Goal: Task Accomplishment & Management: Manage account settings

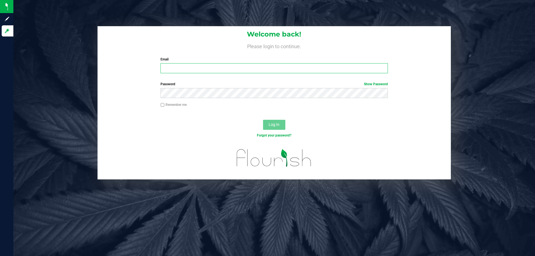
click at [210, 70] on input "Email" at bounding box center [273, 68] width 227 height 10
type input "[EMAIL_ADDRESS][DOMAIN_NAME]"
click at [263, 120] on button "Log In" at bounding box center [274, 125] width 22 height 10
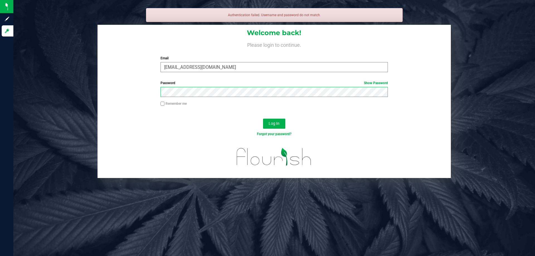
click at [263, 119] on button "Log In" at bounding box center [274, 124] width 22 height 10
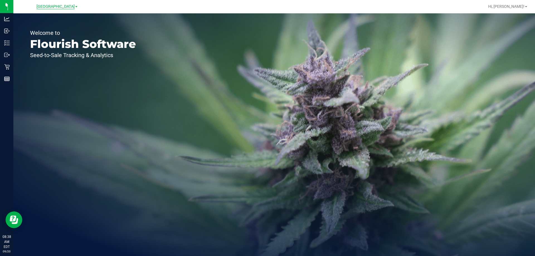
click at [53, 7] on span "[GEOGRAPHIC_DATA]" at bounding box center [55, 6] width 38 height 5
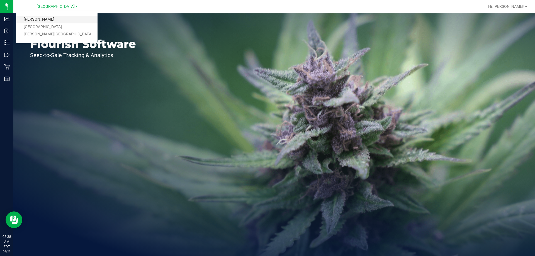
click at [41, 20] on link "[PERSON_NAME]" at bounding box center [56, 20] width 81 height 8
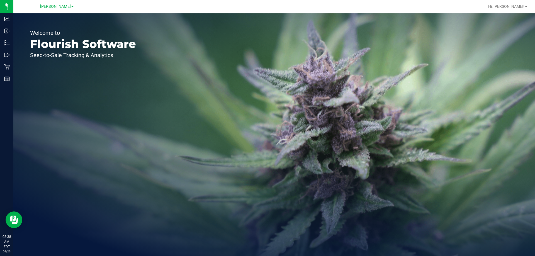
click at [153, 140] on div "Welcome to Flourish Software Seed-to-Sale Tracking & Analytics" at bounding box center [274, 134] width 522 height 243
click at [55, 5] on span "Lakeland WC" at bounding box center [55, 6] width 38 height 5
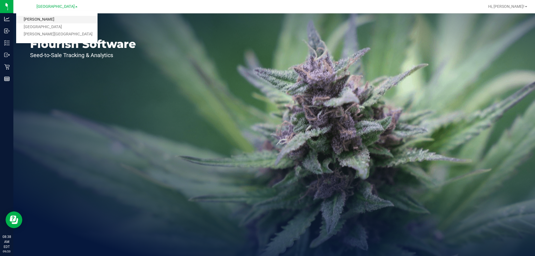
click at [32, 18] on link "[PERSON_NAME]" at bounding box center [56, 20] width 81 height 8
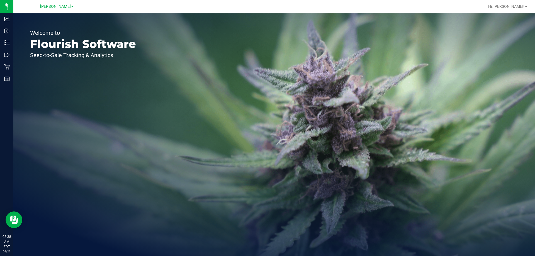
click at [182, 83] on div "Welcome to Flourish Software Seed-to-Sale Tracking & Analytics" at bounding box center [274, 134] width 522 height 243
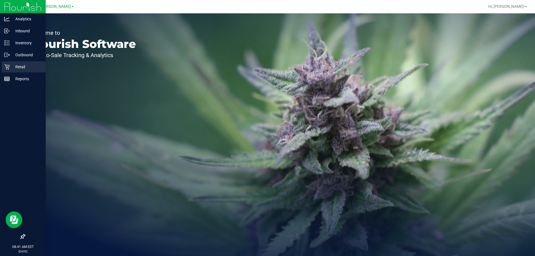
click at [8, 69] on icon at bounding box center [6, 66] width 5 height 5
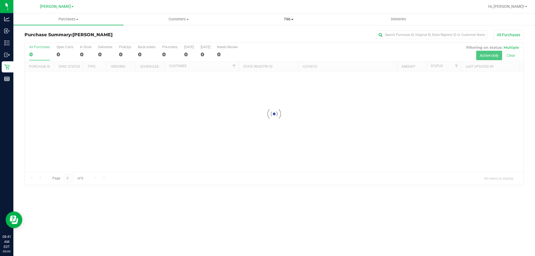
click at [291, 18] on span "Tills" at bounding box center [288, 19] width 109 height 5
click at [259, 31] on span "Manage tills" at bounding box center [252, 33] width 38 height 5
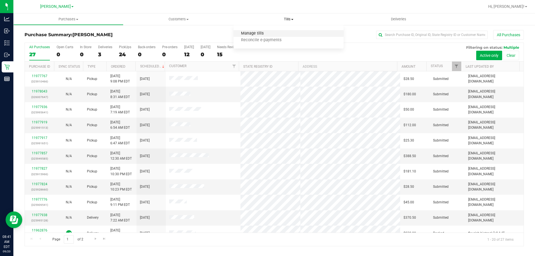
click at [260, 34] on span "Manage tills" at bounding box center [252, 33] width 38 height 5
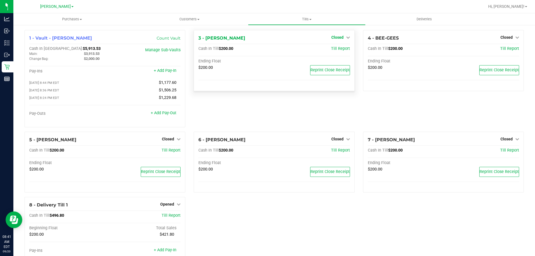
click at [338, 38] on span "Closed" at bounding box center [337, 37] width 12 height 4
click at [336, 50] on link "Open Till" at bounding box center [337, 49] width 15 height 4
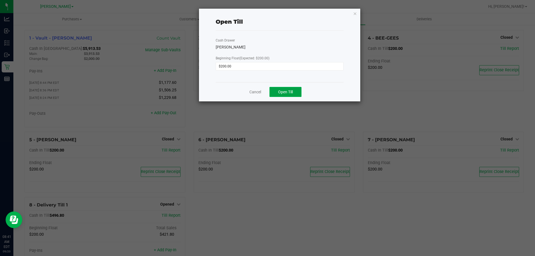
click at [289, 91] on span "Open Till" at bounding box center [285, 92] width 15 height 4
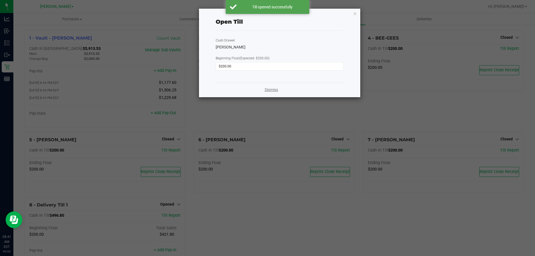
click at [269, 92] on link "Dismiss" at bounding box center [271, 90] width 13 height 6
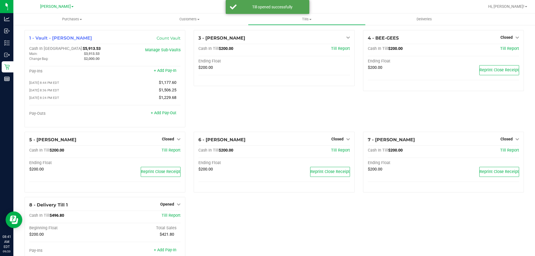
drag, startPoint x: 265, startPoint y: 103, endPoint x: 182, endPoint y: 143, distance: 92.5
click at [260, 107] on div "3 - CONNIE-SMITH Open Till Cash In Till $200.00 Till Report Ending Float $200.00" at bounding box center [273, 81] width 169 height 102
click at [336, 139] on span "Closed" at bounding box center [337, 139] width 12 height 4
click at [331, 153] on link "Open Till" at bounding box center [337, 150] width 15 height 4
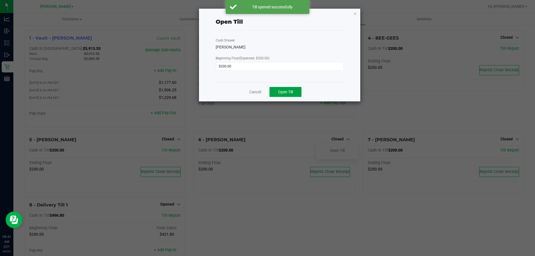
click at [294, 93] on button "Open Till" at bounding box center [285, 92] width 32 height 10
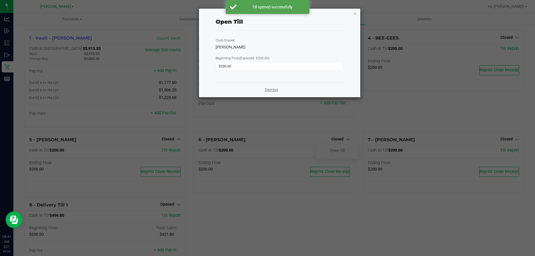
click at [268, 90] on link "Dismiss" at bounding box center [271, 90] width 13 height 6
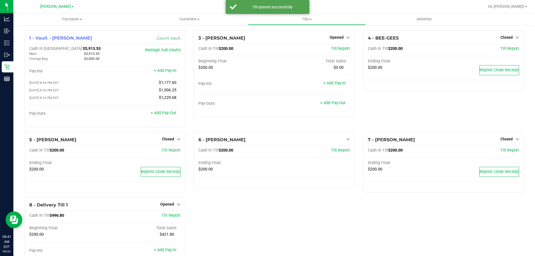
click at [401, 117] on div "4 - BEE-GEES Closed Open Till Cash In Till $200.00 Till Report Ending Float $20…" at bounding box center [443, 81] width 169 height 102
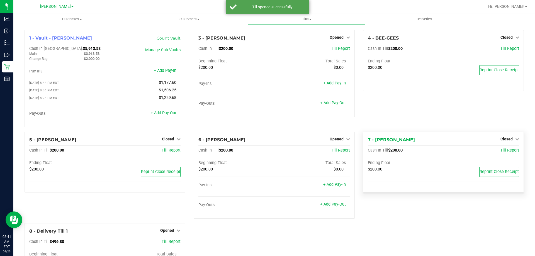
click at [501, 142] on div "Closed" at bounding box center [509, 139] width 19 height 7
click at [502, 138] on span "Closed" at bounding box center [506, 139] width 12 height 4
click at [500, 151] on link "Open Till" at bounding box center [506, 150] width 15 height 4
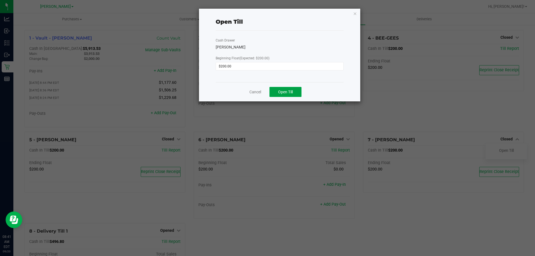
drag, startPoint x: 282, startPoint y: 90, endPoint x: 375, endPoint y: 109, distance: 95.1
click at [282, 90] on span "Open Till" at bounding box center [285, 92] width 15 height 4
click at [417, 122] on ngb-modal-window "Open Till Cash Drawer DAVID-BOWIE Beginning Float (Expected: $200.00) $200.00 C…" at bounding box center [269, 128] width 539 height 256
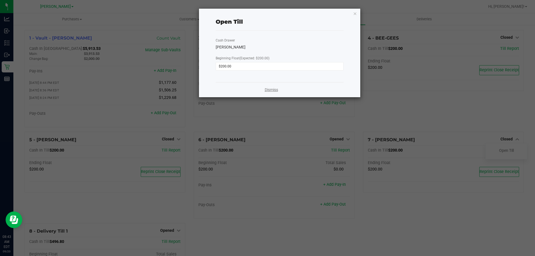
click at [271, 88] on link "Dismiss" at bounding box center [271, 90] width 13 height 6
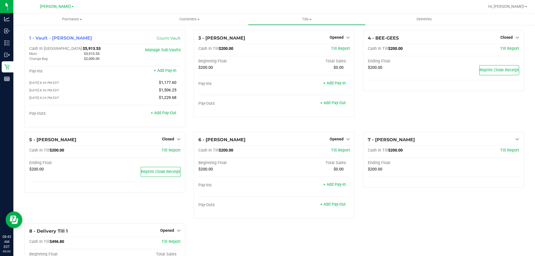
click at [429, 104] on div "4 - BEE-GEES Closed Open Till Cash In Till $200.00 Till Report Ending Float $20…" at bounding box center [443, 81] width 169 height 102
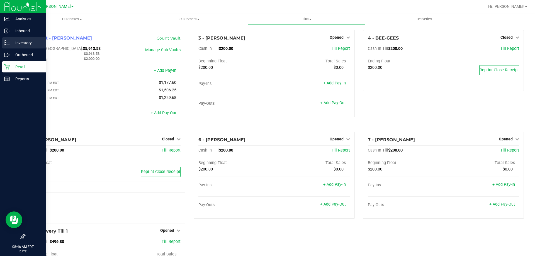
click at [25, 42] on p "Inventory" at bounding box center [26, 43] width 33 height 7
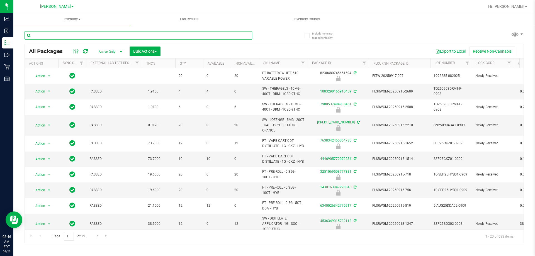
click at [142, 36] on input "text" at bounding box center [139, 35] width 228 height 8
type input "3242355452711955"
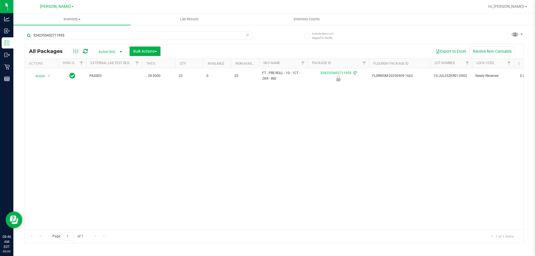
click at [88, 136] on div "Action Action Edit attributes Global inventory Locate package Package audit log…" at bounding box center [274, 148] width 499 height 161
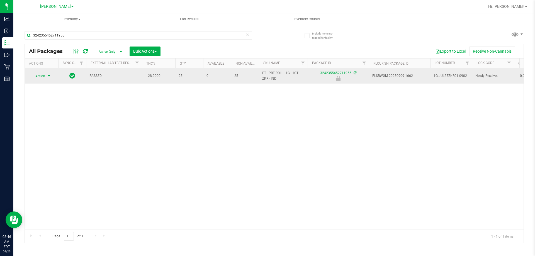
click at [48, 76] on span "select" at bounding box center [49, 76] width 4 height 4
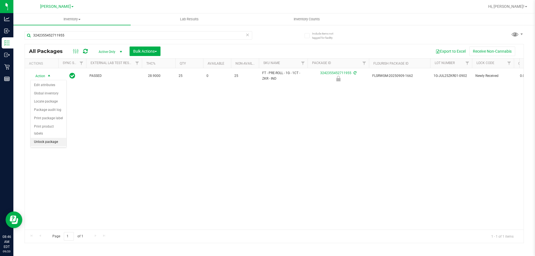
click at [45, 138] on li "Unlock package" at bounding box center [49, 142] width 36 height 8
click at [188, 136] on div "PASSED 28.9000 25 0 25 FT - PRE-ROLL - 1G - 1CT - ZKR - IND 3242355452711955 FL…" at bounding box center [274, 148] width 499 height 161
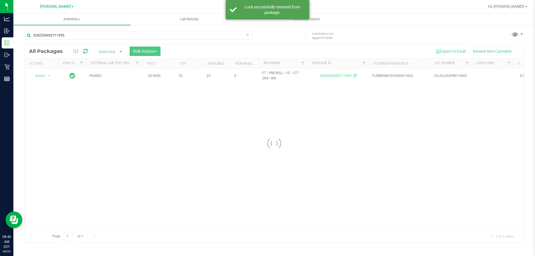
click at [387, 159] on div at bounding box center [274, 143] width 499 height 199
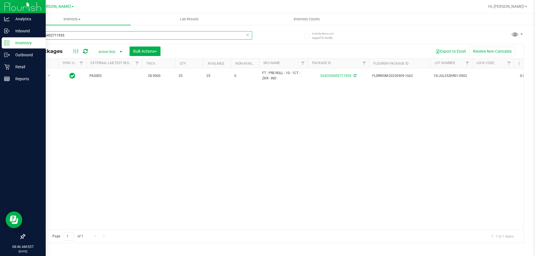
drag, startPoint x: 73, startPoint y: 34, endPoint x: 0, endPoint y: 42, distance: 73.2
click at [0, 42] on div "Analytics Inbound Inventory Outbound Retail Reports 08:46 AM EDT 09/20/2025 09/…" at bounding box center [267, 128] width 535 height 256
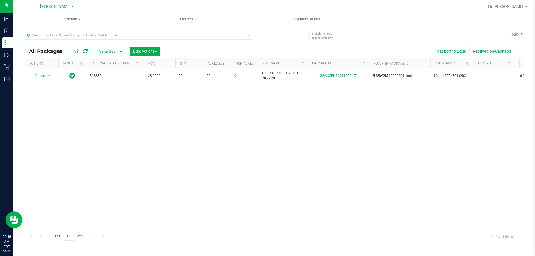
click at [101, 125] on div "Action Action Adjust qty Create package Edit attributes Global inventory Locate…" at bounding box center [274, 148] width 499 height 161
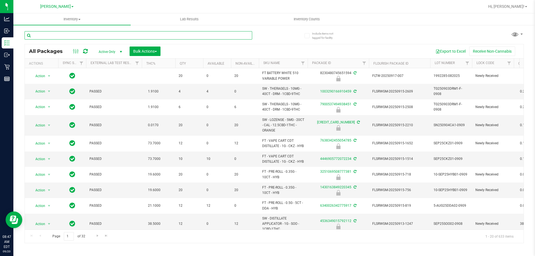
click at [44, 35] on input "text" at bounding box center [139, 35] width 228 height 8
type input "0237944517916710"
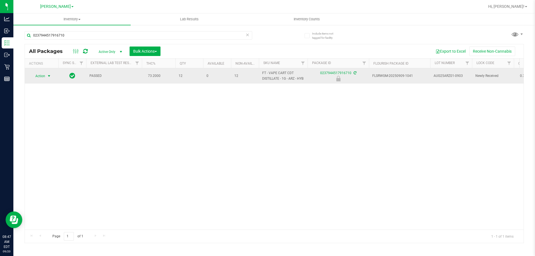
click at [46, 74] on span "select" at bounding box center [49, 76] width 7 height 8
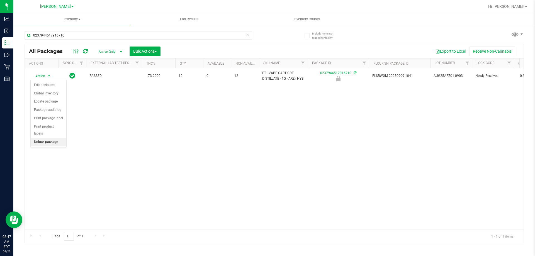
click at [46, 138] on li "Unlock package" at bounding box center [49, 142] width 36 height 8
click at [133, 134] on div "PASSED 73.2000 12 0 12 FT - VAPE CART CDT DISTILLATE - 1G - ARZ - HYB 023794451…" at bounding box center [274, 148] width 499 height 161
click at [209, 130] on div "Action Action Adjust qty Create package Edit attributes Global inventory Locate…" at bounding box center [274, 148] width 499 height 161
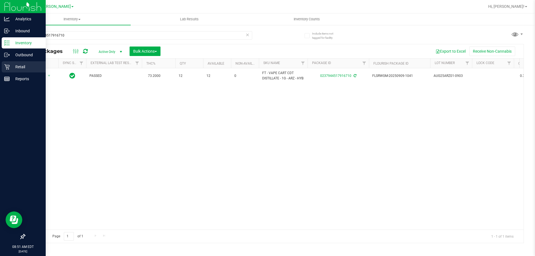
click at [8, 67] on icon at bounding box center [7, 67] width 6 height 6
click at [23, 46] on div "Inventory" at bounding box center [24, 42] width 44 height 11
click at [25, 55] on p "Outbound" at bounding box center [26, 55] width 33 height 7
click at [18, 70] on p "Retail" at bounding box center [26, 67] width 33 height 7
click at [21, 66] on p "Retail" at bounding box center [26, 67] width 33 height 7
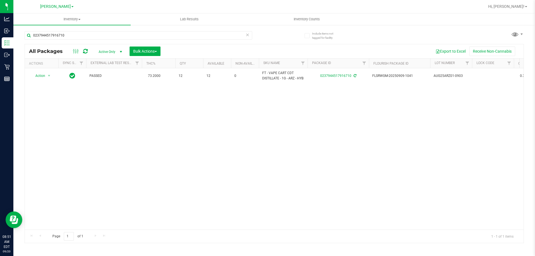
click at [226, 135] on div "Action Action Adjust qty Create package Edit attributes Global inventory Locate…" at bounding box center [274, 148] width 499 height 161
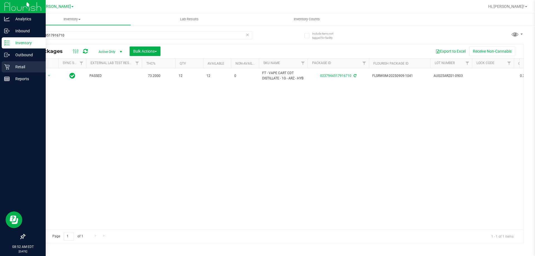
click at [19, 64] on p "Retail" at bounding box center [26, 67] width 33 height 7
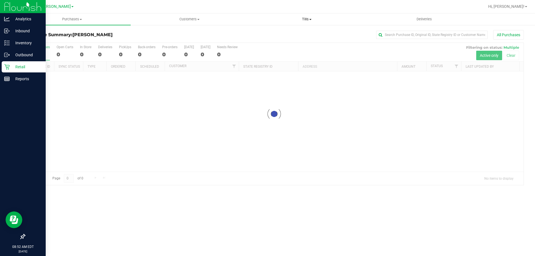
click at [304, 21] on span "Tills" at bounding box center [306, 19] width 117 height 5
click at [274, 33] on span "Manage tills" at bounding box center [267, 33] width 38 height 5
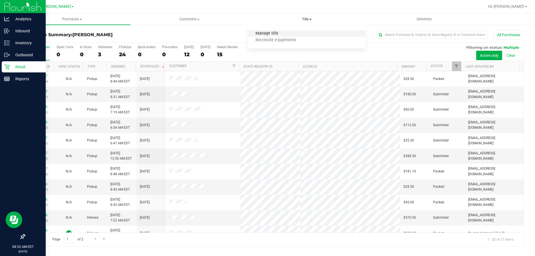
click at [278, 33] on span "Manage tills" at bounding box center [267, 33] width 38 height 5
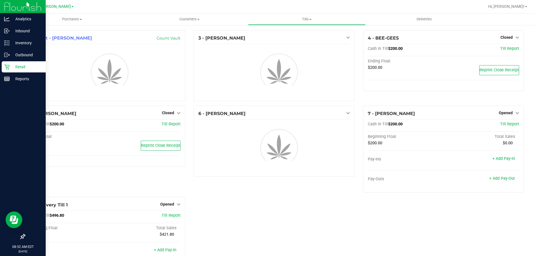
click at [207, 197] on div "6 - [PERSON_NAME]" at bounding box center [273, 151] width 169 height 91
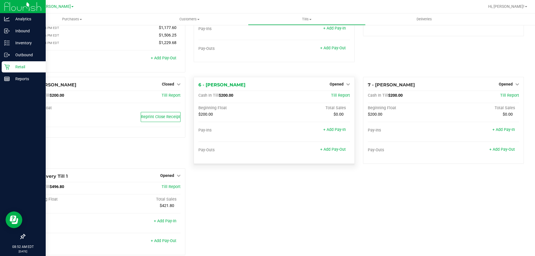
scroll to position [65, 0]
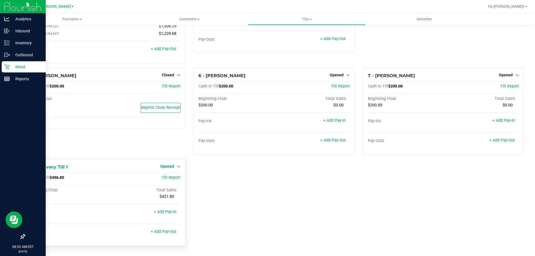
click at [170, 167] on span "Opened" at bounding box center [167, 166] width 14 height 4
click at [165, 178] on link "Close Till" at bounding box center [167, 178] width 15 height 4
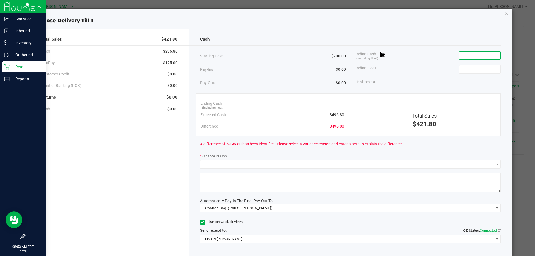
click at [467, 55] on input at bounding box center [479, 56] width 41 height 8
type input "$421.80"
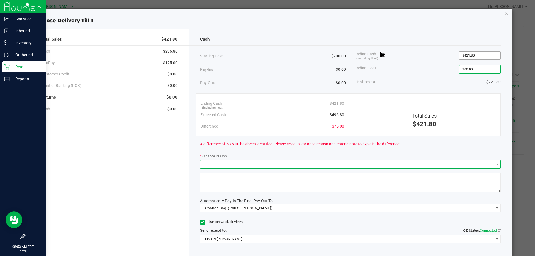
type input "$200.00"
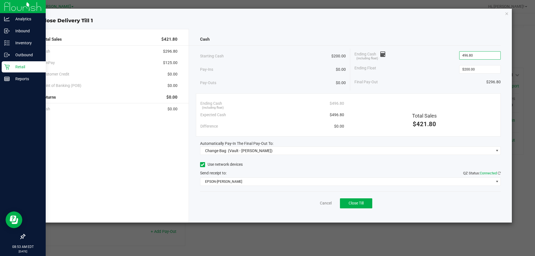
type input "$496.80"
type input "$200.00"
click at [427, 84] on div "Final Pay-Out $296.80" at bounding box center [427, 81] width 146 height 11
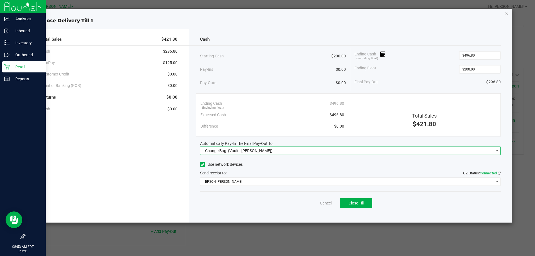
click at [250, 149] on span "(Vault - [PERSON_NAME])" at bounding box center [250, 150] width 45 height 4
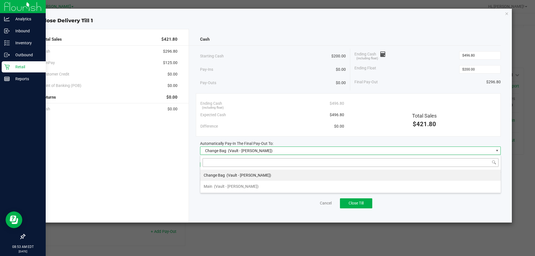
scroll to position [8, 301]
click at [210, 186] on span "Main" at bounding box center [208, 186] width 9 height 4
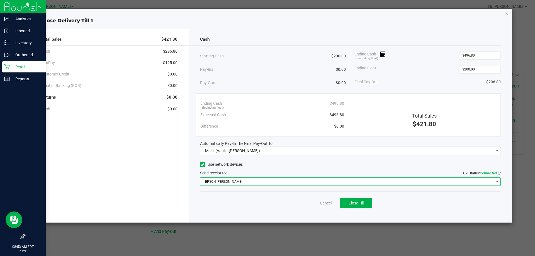
click at [236, 178] on span "EPSON-[PERSON_NAME]" at bounding box center [346, 182] width 293 height 8
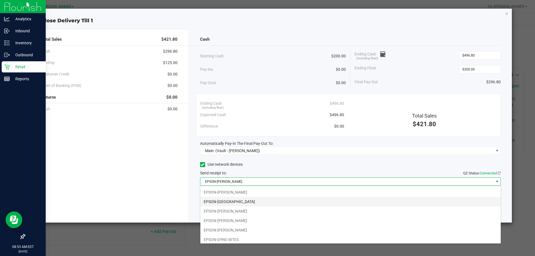
scroll to position [30, 0]
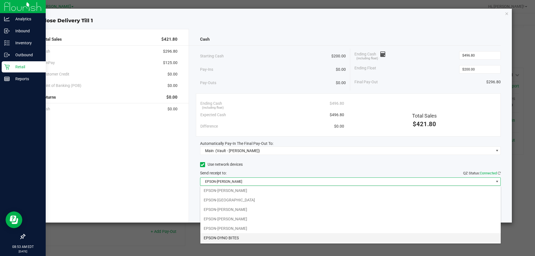
click at [224, 236] on li "EPSON-DYNO BITES" at bounding box center [350, 237] width 300 height 9
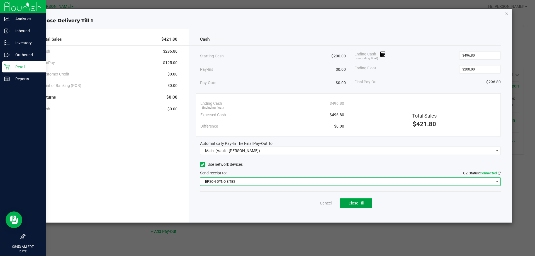
click at [352, 205] on span "Close Till" at bounding box center [356, 203] width 15 height 4
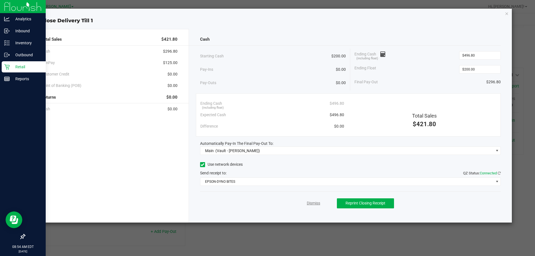
click at [314, 203] on link "Dismiss" at bounding box center [313, 203] width 13 height 6
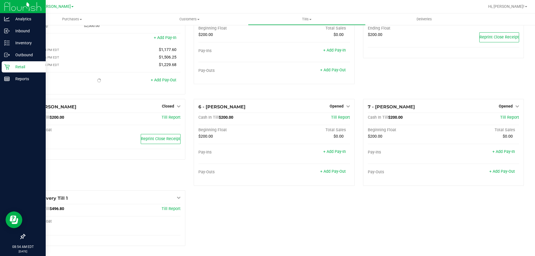
scroll to position [39, 0]
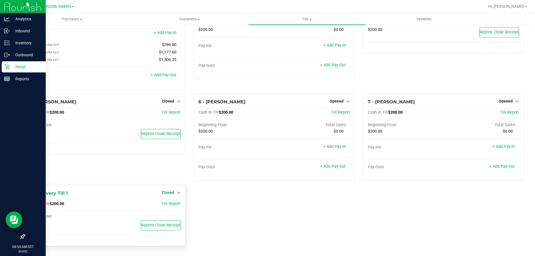
click at [171, 192] on span "Closed" at bounding box center [168, 192] width 12 height 4
click at [164, 204] on link "Open Till" at bounding box center [167, 204] width 15 height 4
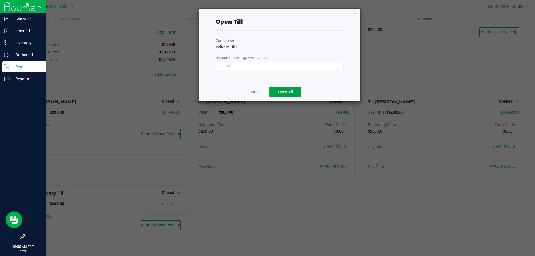
click at [279, 91] on span "Open Till" at bounding box center [285, 92] width 15 height 4
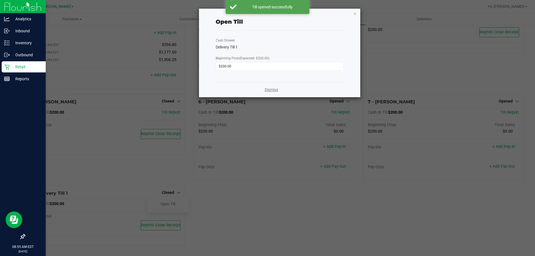
click at [271, 89] on link "Dismiss" at bounding box center [271, 90] width 13 height 6
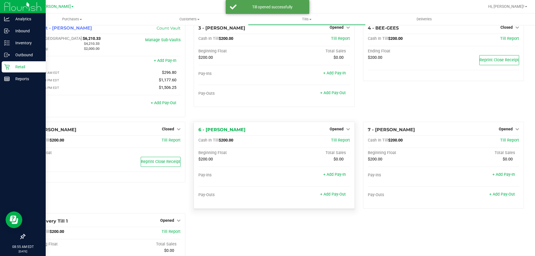
scroll to position [0, 0]
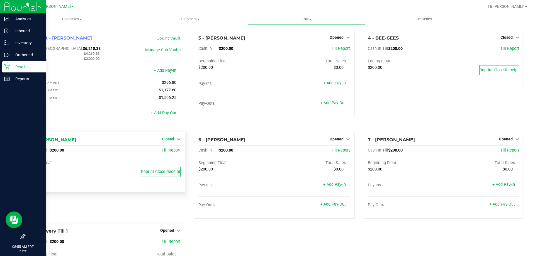
click at [178, 139] on icon at bounding box center [179, 139] width 4 height 4
click at [171, 150] on link "Open Till" at bounding box center [167, 150] width 15 height 4
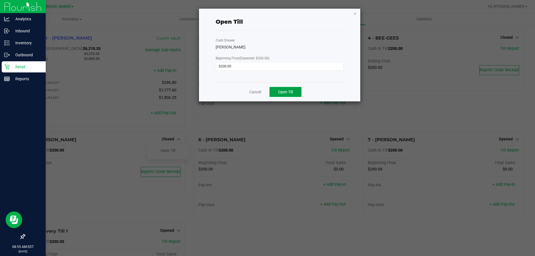
click at [280, 91] on span "Open Till" at bounding box center [285, 92] width 15 height 4
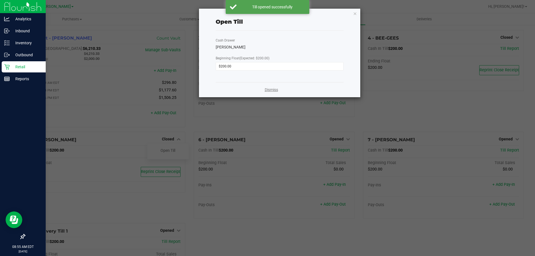
click at [274, 89] on link "Dismiss" at bounding box center [271, 90] width 13 height 6
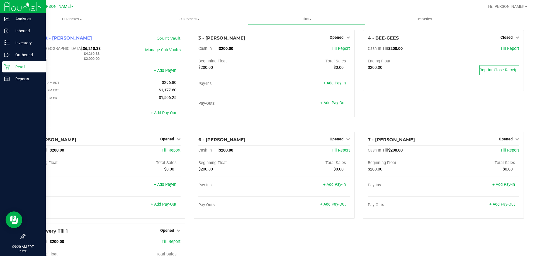
click at [392, 114] on div "4 - BEE-GEES Closed Open Till Cash In Till $200.00 Till Report Ending Float $20…" at bounding box center [443, 81] width 169 height 102
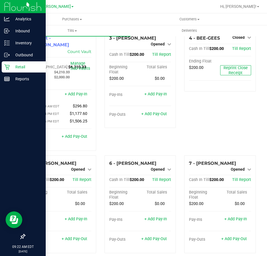
click at [203, 112] on div "4 - BEE-GEES Closed Open Till Cash In Till $200.00 Till Report Ending Float $20…" at bounding box center [220, 92] width 80 height 125
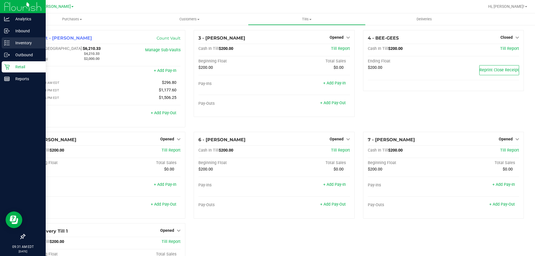
click at [25, 43] on p "Inventory" at bounding box center [26, 43] width 33 height 7
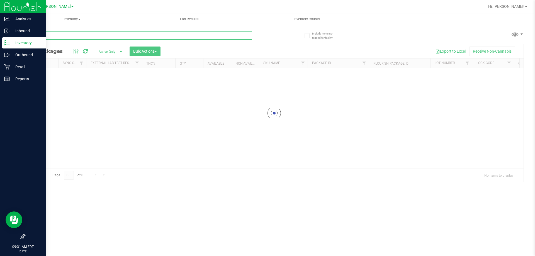
click at [142, 38] on input "text" at bounding box center [139, 35] width 228 height 8
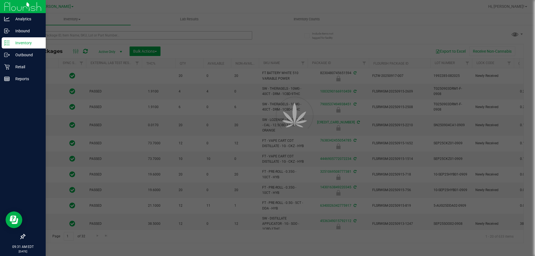
click at [142, 38] on div at bounding box center [267, 128] width 535 height 256
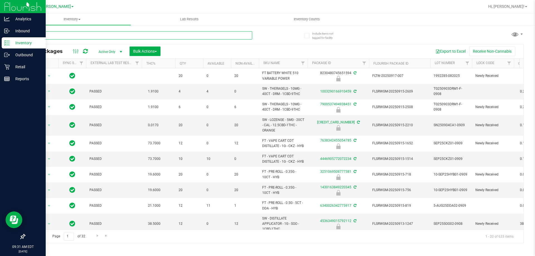
click at [52, 36] on input "text" at bounding box center [139, 35] width 228 height 8
type input "mkh"
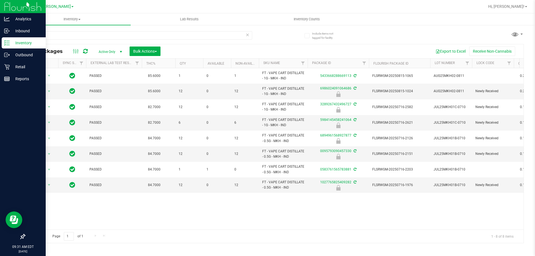
click at [118, 211] on div "Action Action Adjust qty Create package Edit attributes Global inventory Locate…" at bounding box center [274, 148] width 499 height 161
click at [46, 122] on span "select" at bounding box center [49, 123] width 7 height 8
click at [38, 185] on li "Unlock package" at bounding box center [49, 189] width 36 height 8
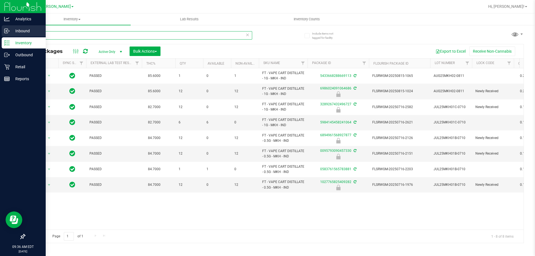
drag, startPoint x: 59, startPoint y: 39, endPoint x: 2, endPoint y: 29, distance: 57.8
click at [7, 38] on div "Analytics Inbound Inventory Outbound Retail Reports 09:36 AM EDT 09/20/2025 09/…" at bounding box center [267, 128] width 535 height 256
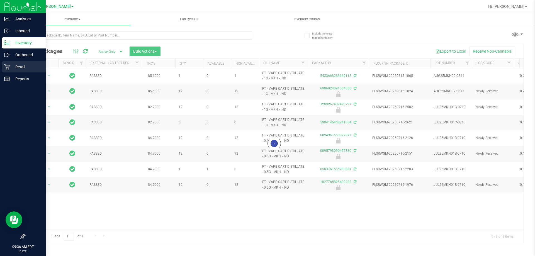
click at [26, 66] on p "Retail" at bounding box center [26, 67] width 33 height 7
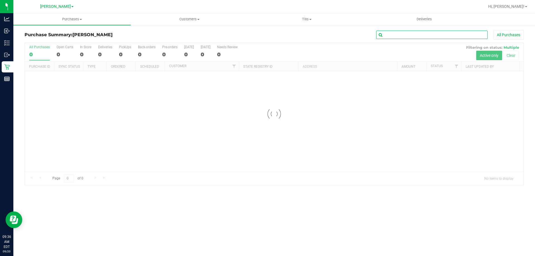
click at [416, 38] on input "text" at bounding box center [431, 35] width 111 height 8
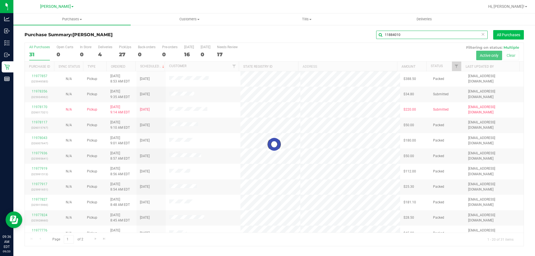
type input "11884010"
click at [500, 36] on button "All Purchases" at bounding box center [508, 34] width 31 height 9
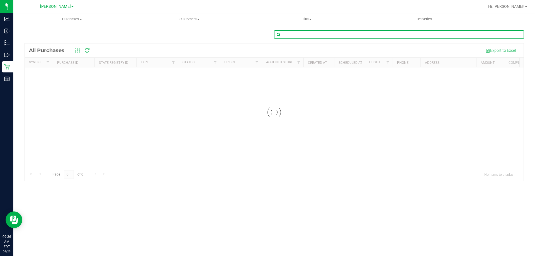
click at [394, 32] on input "text" at bounding box center [399, 34] width 250 height 8
type input "11884010"
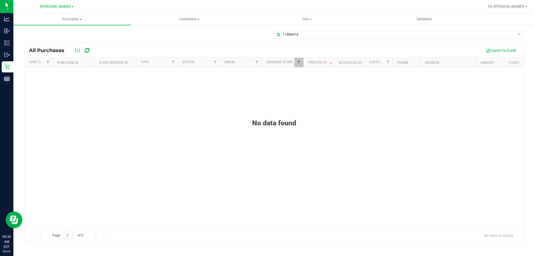
click at [184, 36] on div "11884010" at bounding box center [274, 36] width 499 height 13
drag, startPoint x: 317, startPoint y: 35, endPoint x: 218, endPoint y: 45, distance: 99.4
click at [233, 44] on div "11884010 All Purchases Export to Excel Sync Status Purchase ID State Registry I…" at bounding box center [274, 136] width 499 height 212
type input "11884010"
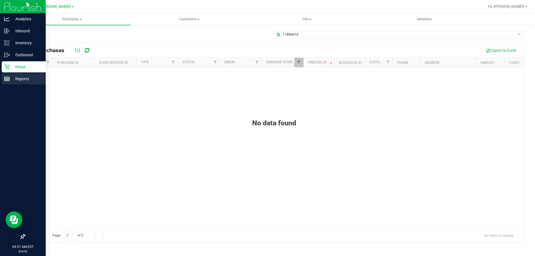
click at [16, 78] on p "Reports" at bounding box center [26, 79] width 33 height 7
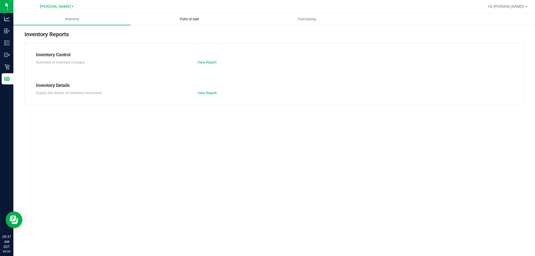
click at [188, 20] on span "Point of Sale" at bounding box center [189, 19] width 35 height 5
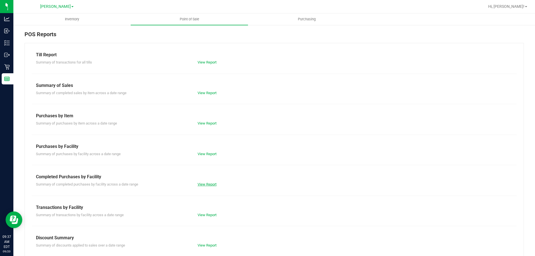
click at [202, 186] on link "View Report" at bounding box center [207, 184] width 19 height 4
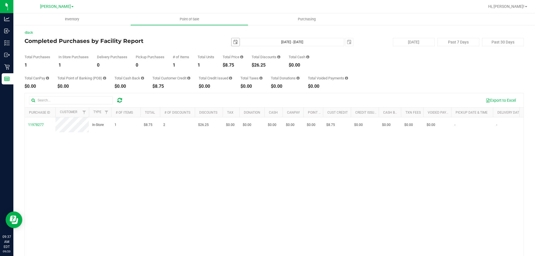
click at [232, 43] on span "select" at bounding box center [236, 42] width 8 height 8
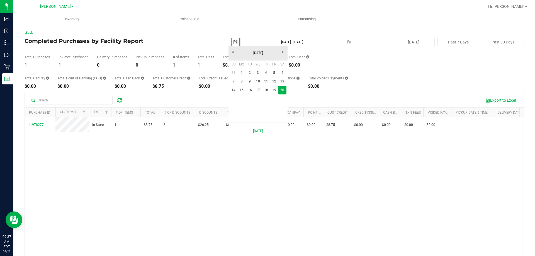
scroll to position [0, 14]
click at [271, 88] on link "19" at bounding box center [274, 90] width 8 height 9
type input "2025-09-19"
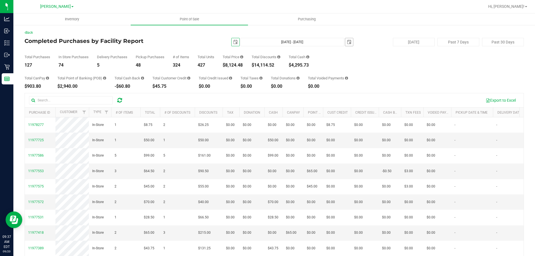
click at [348, 42] on span "select" at bounding box center [349, 42] width 4 height 4
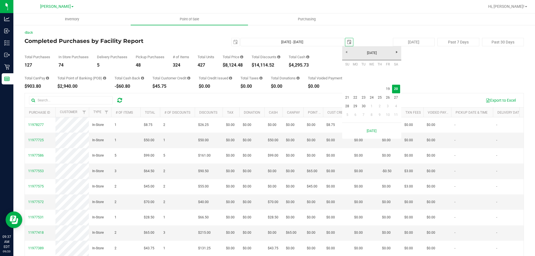
scroll to position [0, 14]
click at [389, 90] on link "19" at bounding box center [388, 89] width 8 height 9
type input "Sep 19, 2025 - Sep 19, 2025"
type input "2025-09-19"
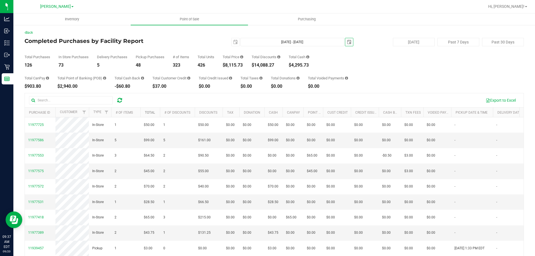
click at [150, 113] on link "Total" at bounding box center [150, 113] width 10 height 4
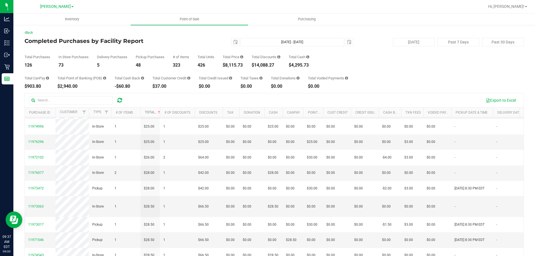
scroll to position [42, 0]
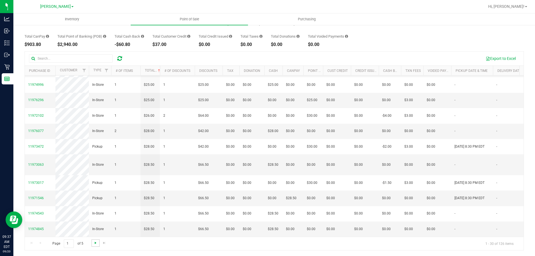
click at [94, 245] on span "Go to the next page" at bounding box center [95, 243] width 4 height 4
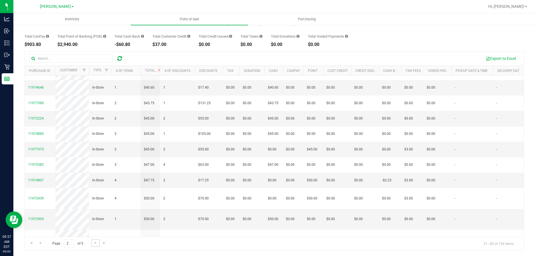
scroll to position [429, 0]
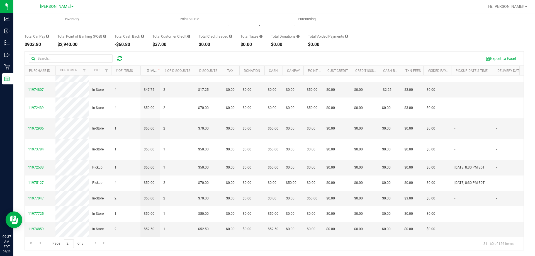
click at [152, 69] on link "Total" at bounding box center [153, 71] width 16 height 4
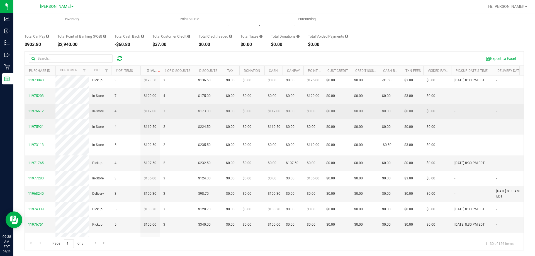
scroll to position [218, 0]
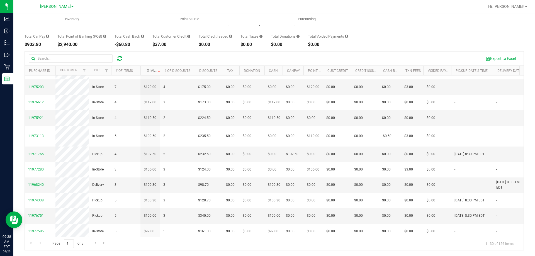
click at [149, 72] on link "Total" at bounding box center [153, 71] width 16 height 4
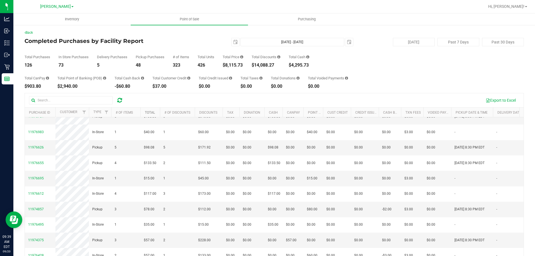
scroll to position [42, 0]
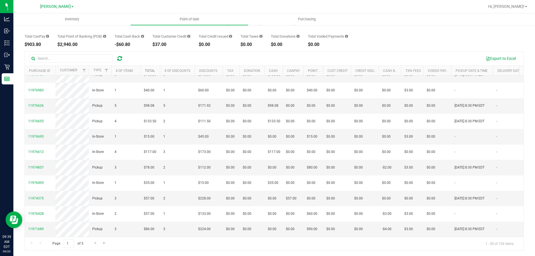
click at [150, 71] on link "Total" at bounding box center [150, 71] width 10 height 4
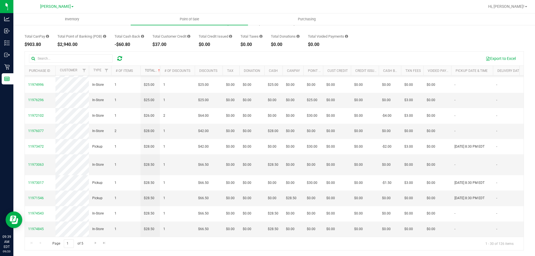
scroll to position [362, 0]
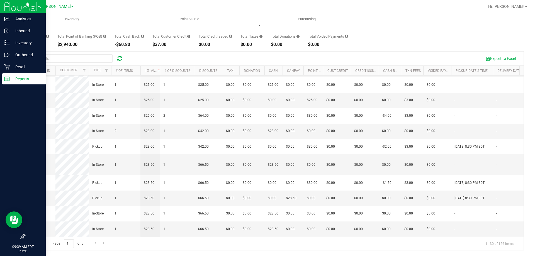
click at [21, 78] on p "Reports" at bounding box center [26, 79] width 33 height 7
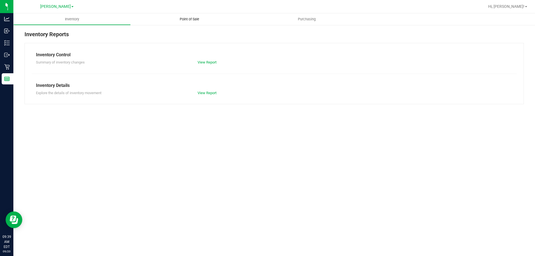
click at [185, 20] on span "Point of Sale" at bounding box center [189, 19] width 35 height 5
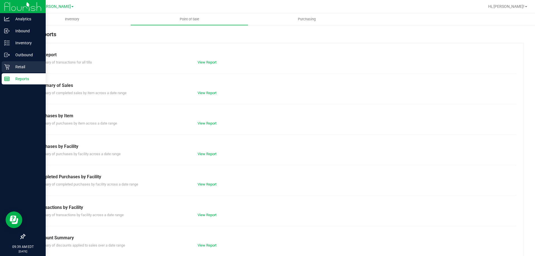
click at [19, 69] on p "Retail" at bounding box center [26, 67] width 33 height 7
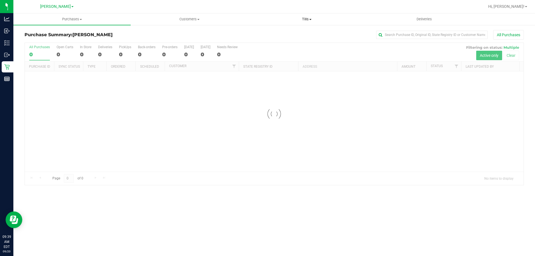
click at [304, 20] on span "Tills" at bounding box center [306, 19] width 117 height 5
click at [275, 40] on span "Reconcile e-payments" at bounding box center [275, 40] width 55 height 5
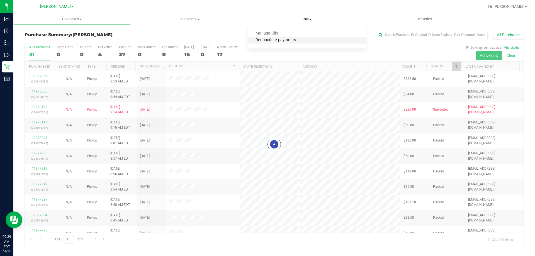
click at [280, 40] on span "Reconcile e-payments" at bounding box center [275, 40] width 55 height 5
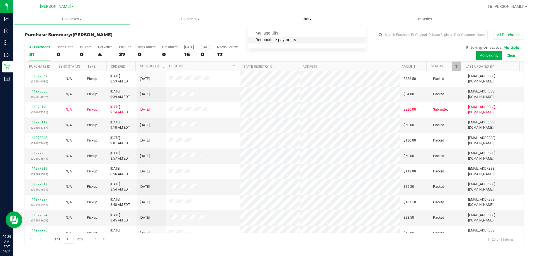
click at [272, 42] on span "Reconcile e-payments" at bounding box center [275, 40] width 55 height 5
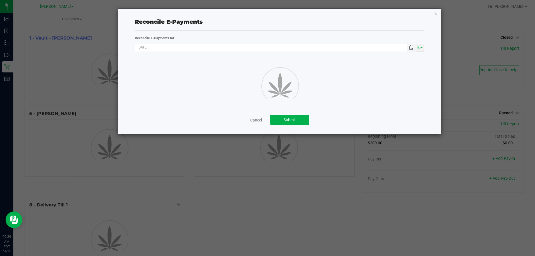
click at [413, 48] on span "Toggle calendar" at bounding box center [411, 47] width 4 height 4
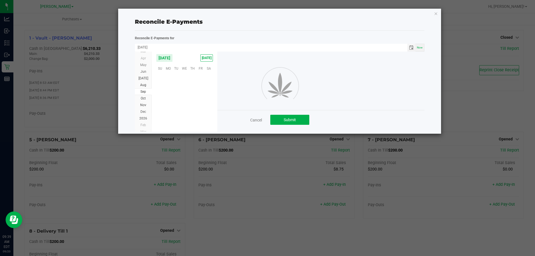
scroll to position [90354, 0]
click at [201, 98] on span "19" at bounding box center [201, 94] width 8 height 9
type input "[DATE]"
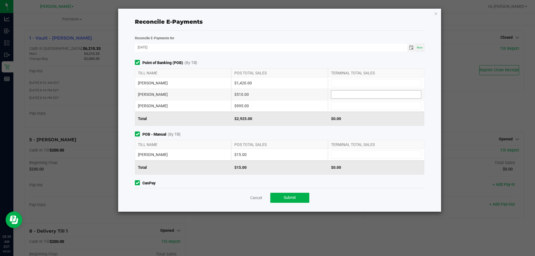
click at [360, 92] on input at bounding box center [376, 95] width 90 height 8
type input "$610.00"
click at [376, 80] on input at bounding box center [376, 83] width 90 height 8
type input "$1,420.00"
click at [340, 155] on input at bounding box center [376, 155] width 90 height 8
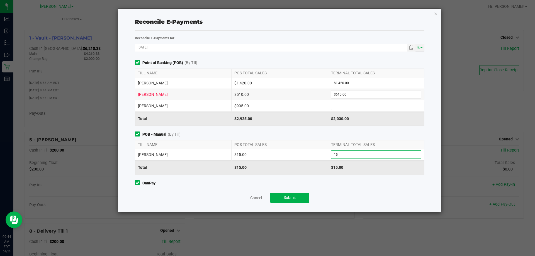
type input "$15.00"
click at [338, 100] on div "DWIGHT-YOAKAM $510.00 $610.00" at bounding box center [279, 94] width 289 height 11
click at [347, 104] on input at bounding box center [376, 106] width 90 height 8
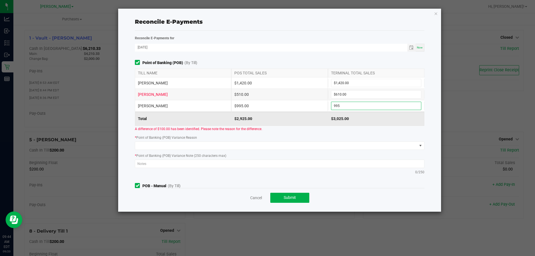
type input "$995.00"
click at [287, 133] on div "Point of Banking (POB) (By Till) TILL NAME POS TOTAL SALES TERMINAL TOTAL SALES…" at bounding box center [280, 119] width 298 height 118
click at [252, 25] on div "Reconcile E-Payments" at bounding box center [279, 22] width 289 height 8
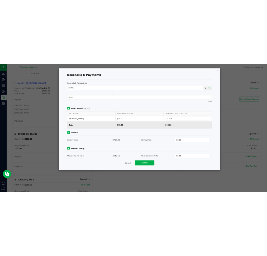
scroll to position [106, 0]
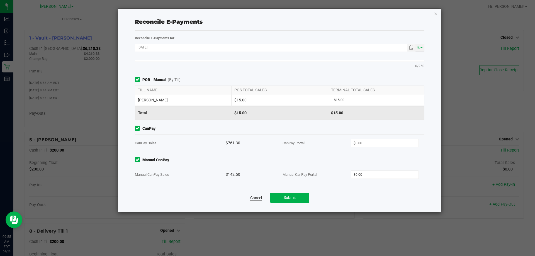
click at [259, 199] on link "Cancel" at bounding box center [256, 198] width 12 height 6
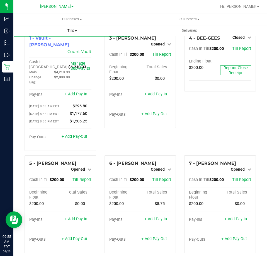
click at [67, 28] on span "Tills" at bounding box center [72, 30] width 117 height 5
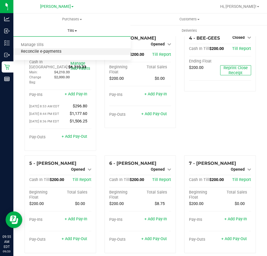
click at [35, 52] on span "Reconcile e-payments" at bounding box center [40, 51] width 55 height 5
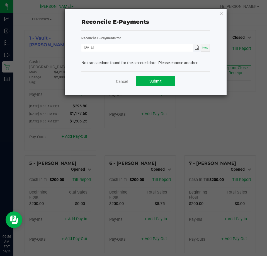
click at [198, 47] on span "Toggle calendar" at bounding box center [196, 47] width 4 height 4
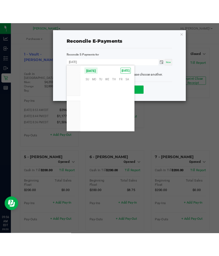
scroll to position [90354, 0]
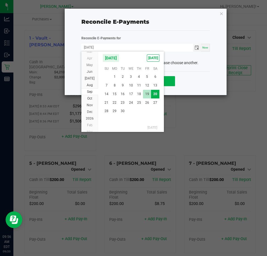
click at [145, 92] on span "19" at bounding box center [147, 94] width 8 height 9
type input "[DATE]"
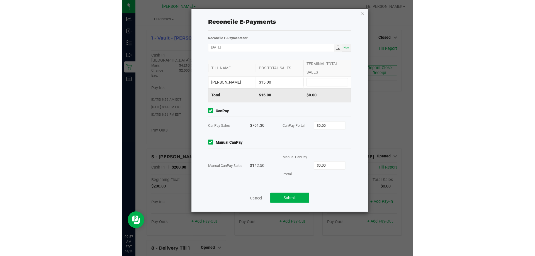
scroll to position [88, 0]
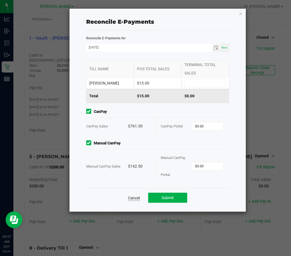
click at [135, 196] on link "Cancel" at bounding box center [134, 198] width 12 height 6
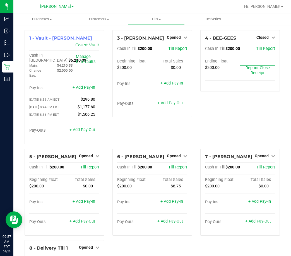
click at [225, 105] on div "4 - BEE-GEES Closed Open Till Cash In Till $200.00 Till Report Ending Float $20…" at bounding box center [240, 89] width 88 height 118
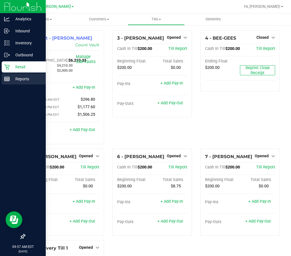
click at [11, 79] on p "Reports" at bounding box center [26, 79] width 33 height 7
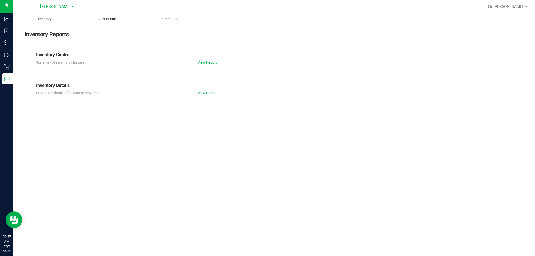
click at [110, 21] on span "Point of Sale" at bounding box center [107, 19] width 35 height 5
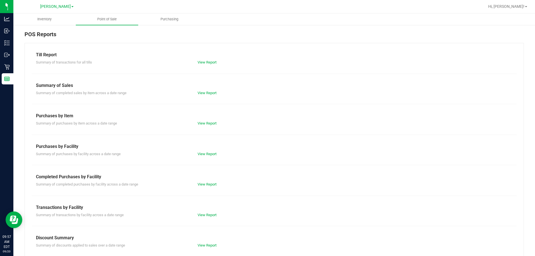
click at [203, 182] on div "View Report" at bounding box center [233, 185] width 81 height 6
click at [203, 183] on link "View Report" at bounding box center [207, 184] width 19 height 4
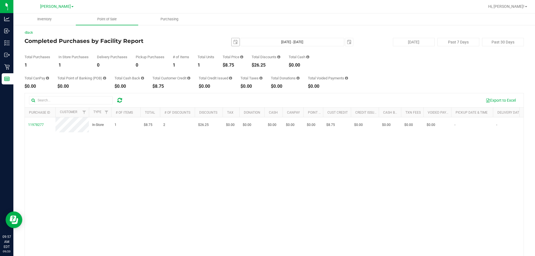
click at [232, 42] on span "select" at bounding box center [236, 42] width 8 height 8
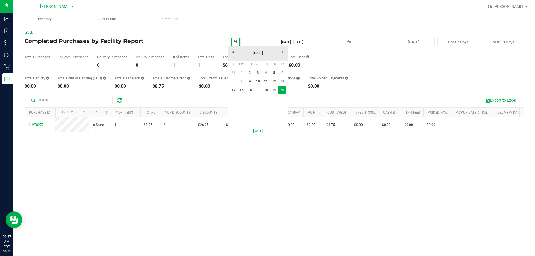
scroll to position [0, 14]
click at [272, 89] on link "19" at bounding box center [274, 90] width 8 height 9
type input "2025-09-19"
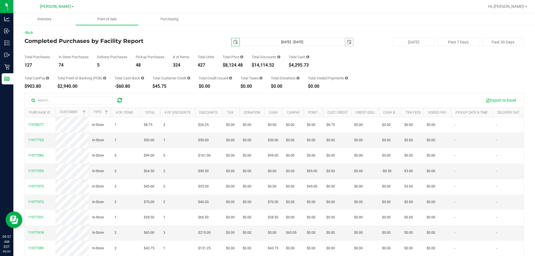
click at [345, 45] on span "select" at bounding box center [349, 42] width 8 height 8
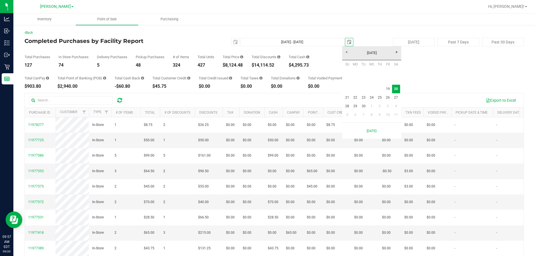
scroll to position [0, 14]
click at [387, 89] on link "19" at bounding box center [388, 89] width 8 height 9
type input "Sep 19, 2025 - Sep 19, 2025"
type input "2025-09-19"
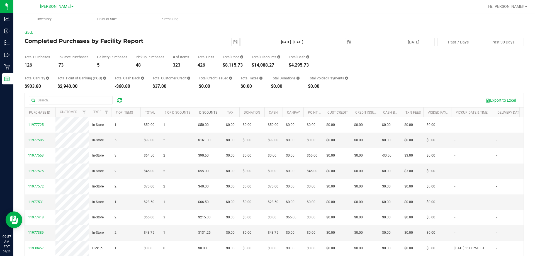
click at [207, 111] on link "Discounts" at bounding box center [208, 113] width 18 height 4
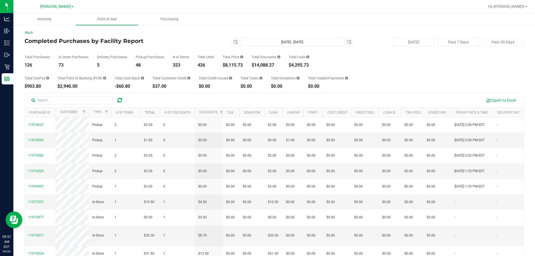
click at [148, 113] on link "Total" at bounding box center [150, 113] width 10 height 4
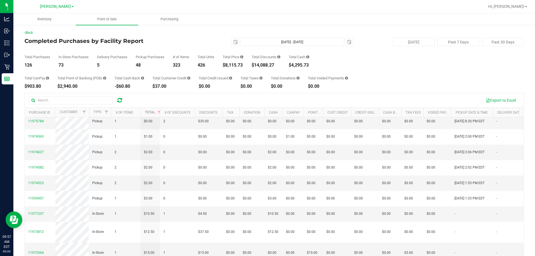
scroll to position [28, 0]
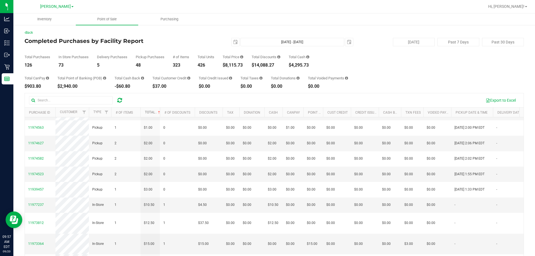
click at [150, 111] on link "Total" at bounding box center [153, 112] width 16 height 4
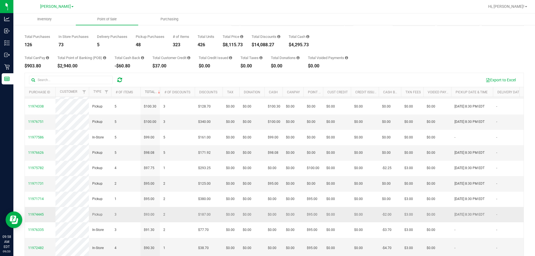
scroll to position [42, 0]
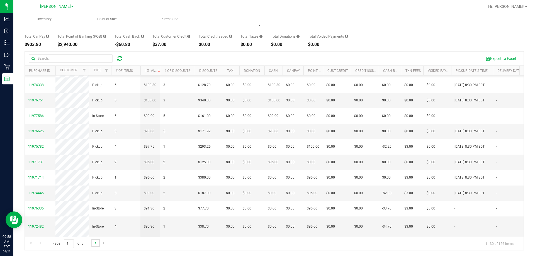
click at [95, 245] on span "Go to the next page" at bounding box center [95, 243] width 4 height 4
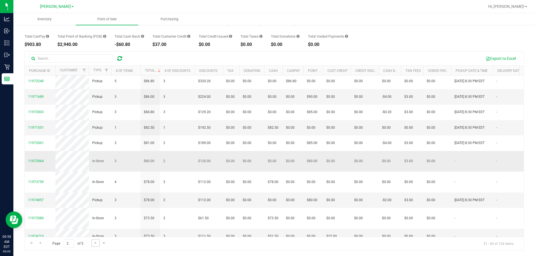
scroll to position [0, 0]
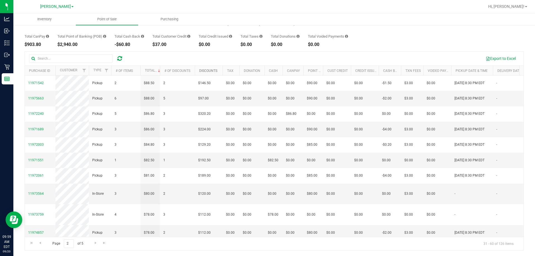
click at [208, 72] on link "Discounts" at bounding box center [208, 71] width 18 height 4
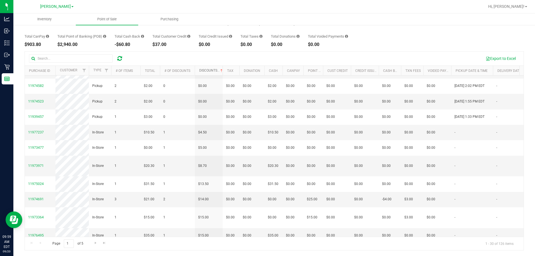
scroll to position [23, 0]
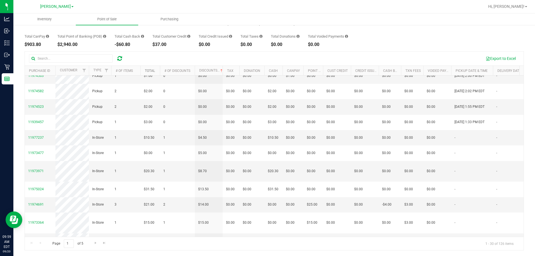
click at [148, 72] on link "Total" at bounding box center [150, 71] width 10 height 4
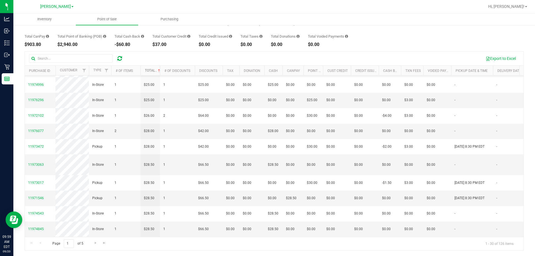
scroll to position [362, 0]
click at [40, 167] on span "11973063" at bounding box center [36, 165] width 16 height 4
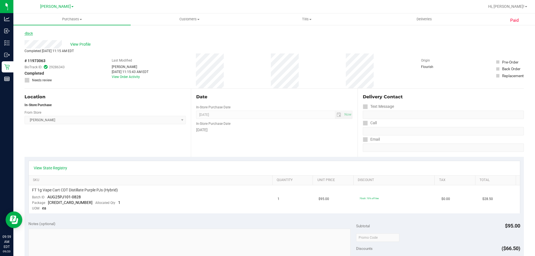
click at [32, 33] on link "Back" at bounding box center [29, 33] width 8 height 4
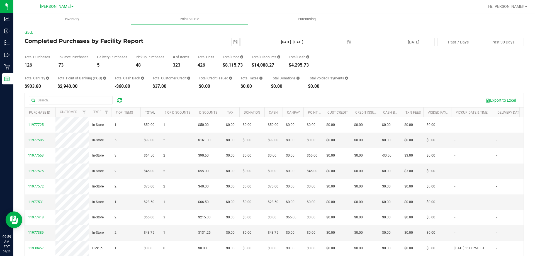
click at [149, 113] on link "Total" at bounding box center [150, 113] width 10 height 4
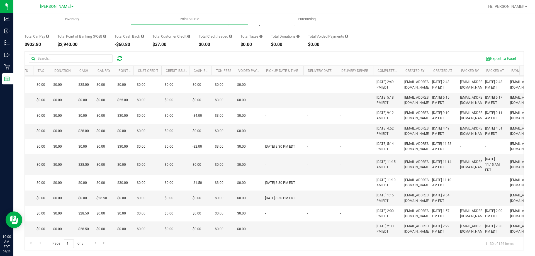
scroll to position [0, 194]
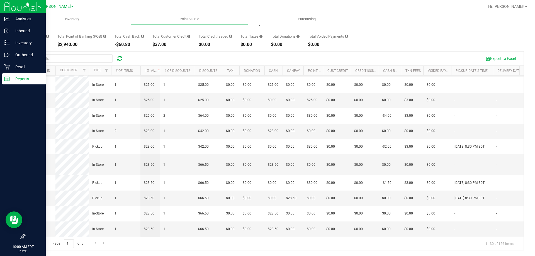
click at [19, 77] on p "Reports" at bounding box center [26, 79] width 33 height 7
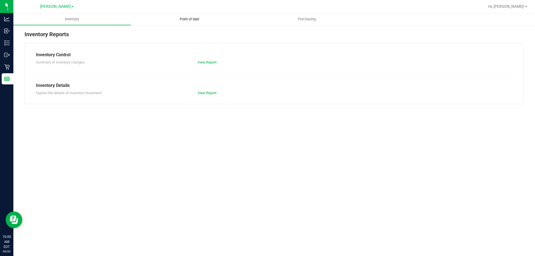
click at [190, 19] on span "Point of Sale" at bounding box center [189, 19] width 35 height 5
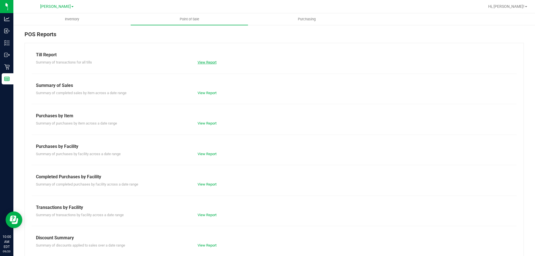
click at [205, 63] on link "View Report" at bounding box center [207, 62] width 19 height 4
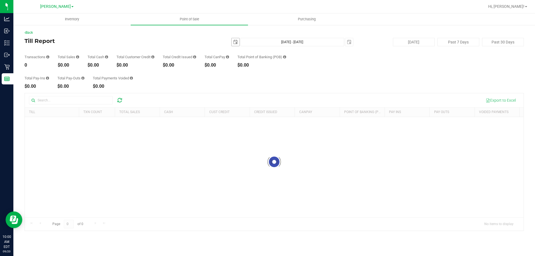
click at [237, 42] on span "select" at bounding box center [235, 42] width 4 height 4
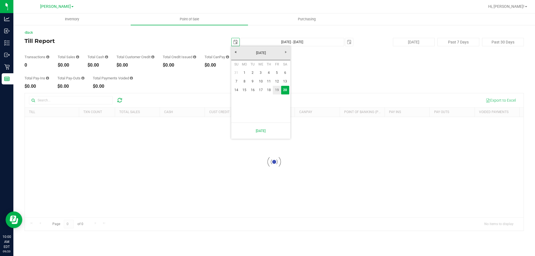
click at [275, 88] on link "19" at bounding box center [277, 90] width 8 height 9
type input "2025-09-19"
click at [346, 43] on span "select" at bounding box center [349, 42] width 8 height 8
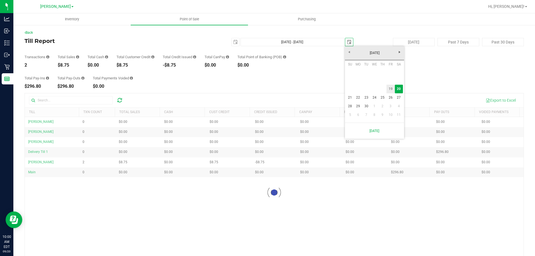
drag, startPoint x: 390, startPoint y: 88, endPoint x: 387, endPoint y: 91, distance: 4.0
click at [390, 89] on link "19" at bounding box center [390, 89] width 8 height 9
type input "Sep 19, 2025 - Sep 19, 2025"
type input "2025-09-19"
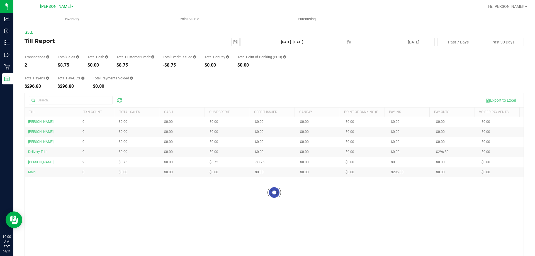
click at [314, 80] on div "Total Pay-Ins $296.80 Total Pay-Outs $296.80 Total Payments Voided $0.00" at bounding box center [274, 77] width 499 height 21
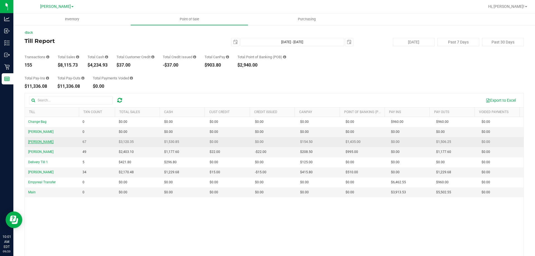
click at [38, 140] on span "[PERSON_NAME]" at bounding box center [40, 142] width 25 height 4
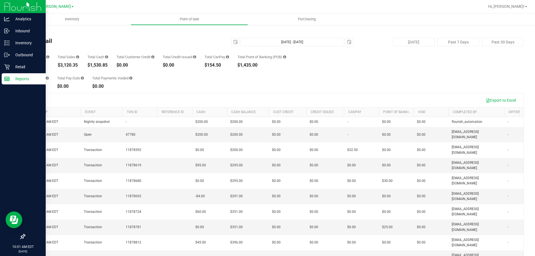
click at [25, 79] on p "Reports" at bounding box center [26, 79] width 33 height 7
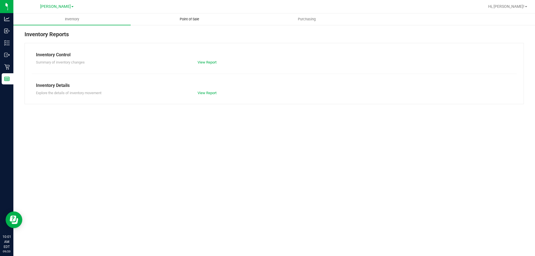
click at [188, 22] on uib-tab-heading "Point of Sale" at bounding box center [189, 19] width 117 height 11
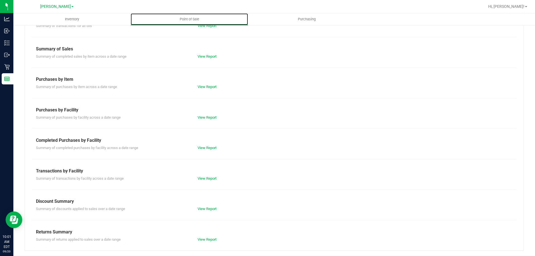
scroll to position [37, 0]
click at [200, 179] on link "View Report" at bounding box center [207, 178] width 19 height 4
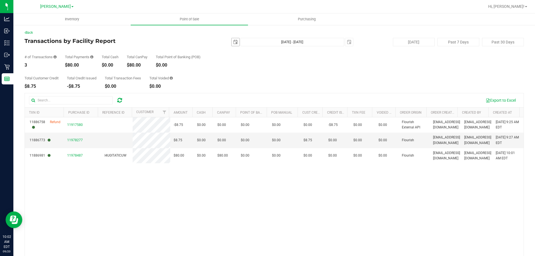
click at [233, 42] on span "select" at bounding box center [235, 42] width 4 height 4
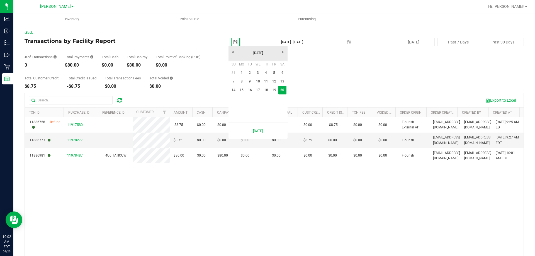
scroll to position [0, 14]
click at [272, 89] on link "19" at bounding box center [274, 90] width 8 height 9
type input "2025-09-19"
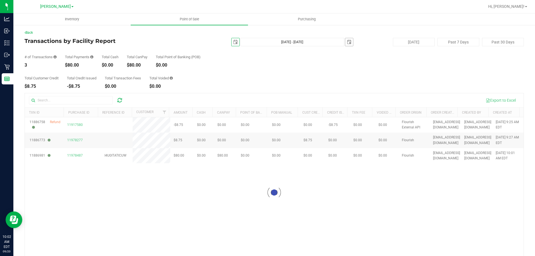
click at [348, 40] on span "select" at bounding box center [349, 42] width 4 height 4
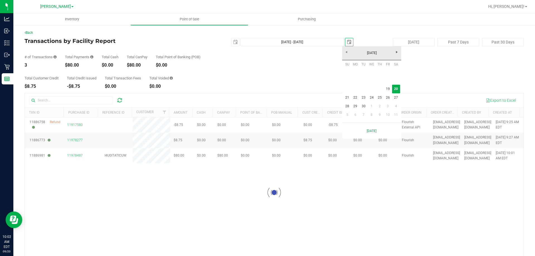
scroll to position [0, 14]
click at [388, 90] on link "19" at bounding box center [388, 89] width 8 height 9
type input "Sep 19, 2025 - Sep 19, 2025"
type input "2025-09-19"
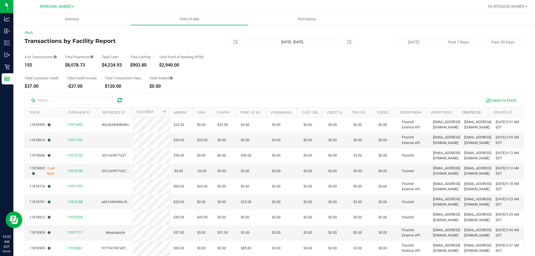
click at [470, 113] on link "Created By" at bounding box center [471, 113] width 19 height 4
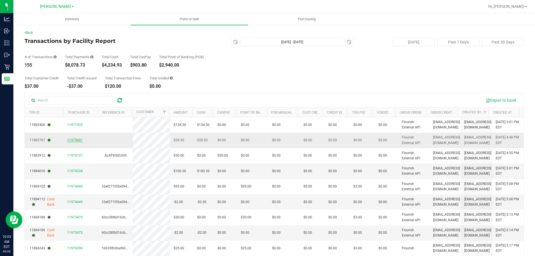
click at [77, 141] on span "11975601" at bounding box center [75, 140] width 16 height 4
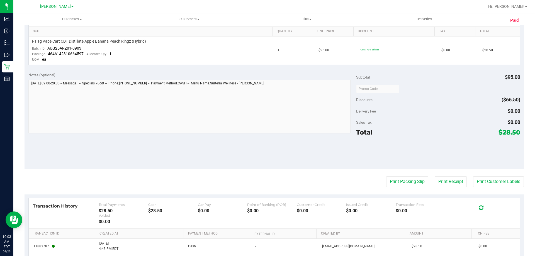
scroll to position [91, 0]
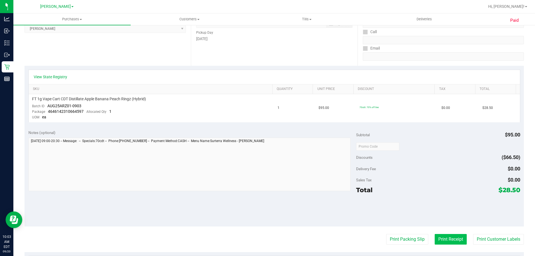
click at [446, 238] on button "Print Receipt" at bounding box center [451, 239] width 32 height 11
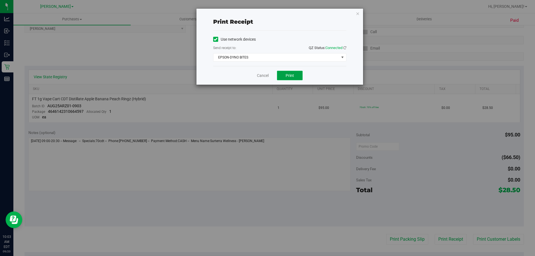
click at [288, 77] on span "Print" at bounding box center [290, 75] width 8 height 4
click at [265, 75] on link "Cancel" at bounding box center [263, 76] width 12 height 6
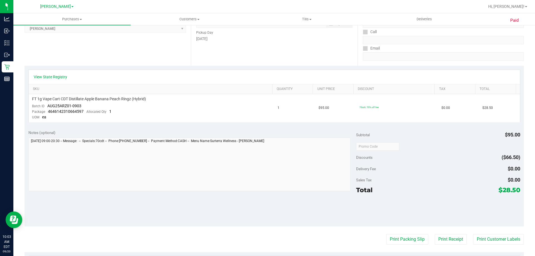
click at [232, 207] on div "Notes (optional) Subtotal $95.00 Discounts ($66.50) Delivery Fee $0.00 Sales Ta…" at bounding box center [274, 176] width 499 height 100
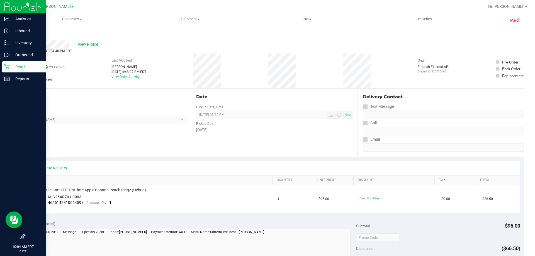
click at [7, 67] on icon at bounding box center [6, 66] width 5 height 5
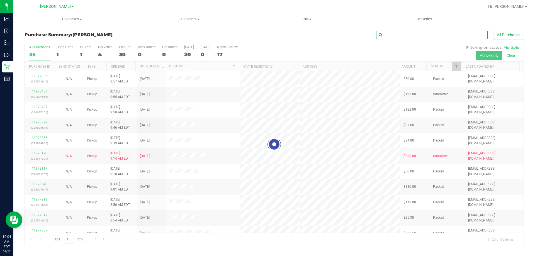
click at [406, 36] on input "text" at bounding box center [431, 35] width 111 height 8
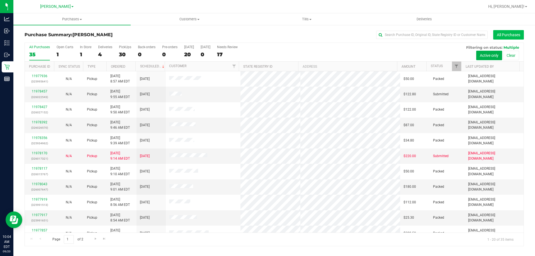
click at [505, 37] on button "All Purchases" at bounding box center [508, 34] width 31 height 9
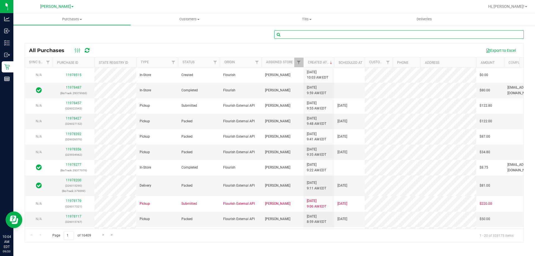
click at [352, 34] on input "text" at bounding box center [399, 34] width 250 height 8
type input "11974338"
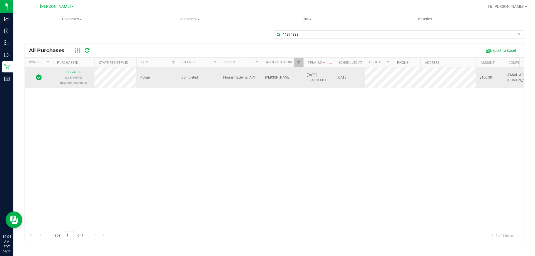
click at [77, 73] on link "11974338" at bounding box center [74, 72] width 16 height 4
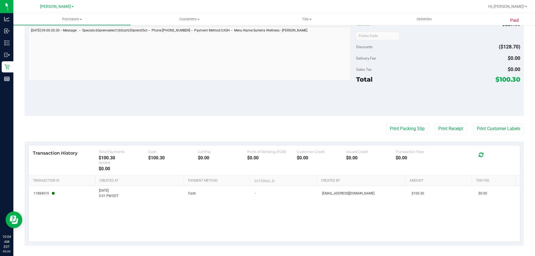
scroll to position [316, 0]
click at [401, 130] on button "Print Packing Slip" at bounding box center [407, 128] width 42 height 11
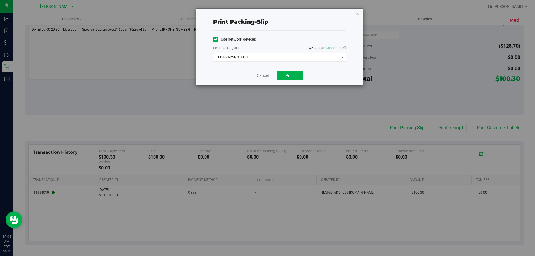
click at [264, 76] on link "Cancel" at bounding box center [263, 76] width 12 height 6
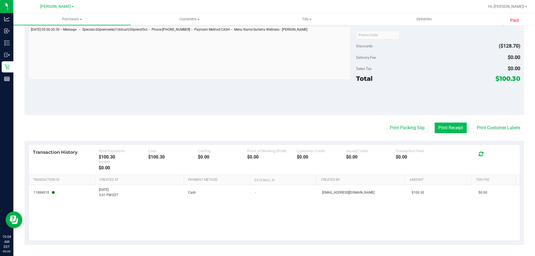
click at [436, 124] on button "Print Receipt" at bounding box center [451, 128] width 32 height 11
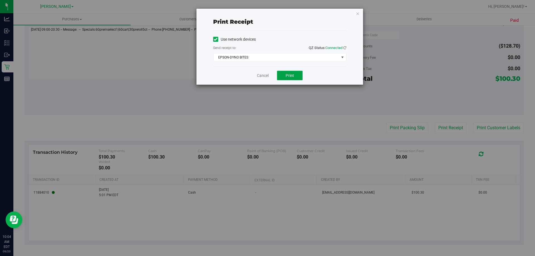
click at [297, 74] on button "Print" at bounding box center [290, 75] width 26 height 9
click at [265, 74] on link "Cancel" at bounding box center [263, 76] width 12 height 6
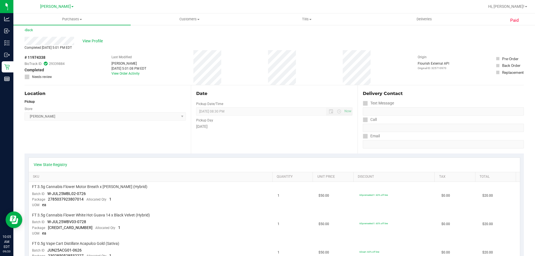
scroll to position [0, 0]
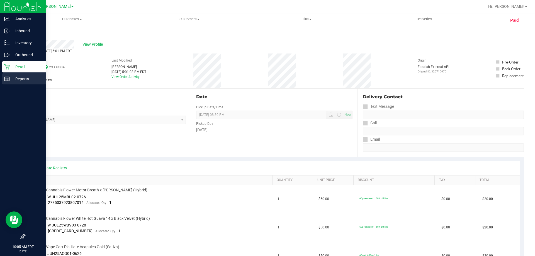
click at [21, 80] on p "Reports" at bounding box center [26, 79] width 33 height 7
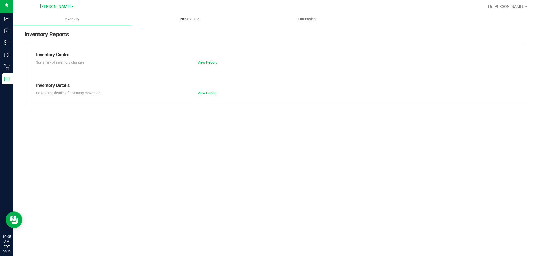
click at [191, 19] on span "Point of Sale" at bounding box center [189, 19] width 35 height 5
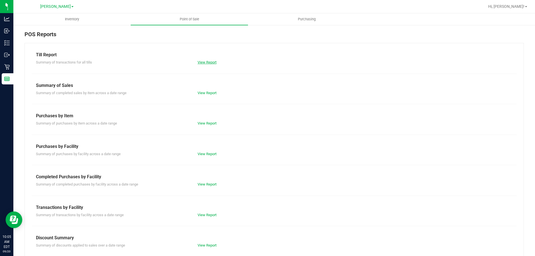
click at [199, 62] on link "View Report" at bounding box center [207, 62] width 19 height 4
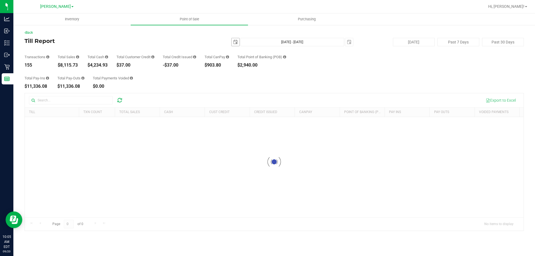
click at [236, 42] on span "select" at bounding box center [235, 42] width 4 height 4
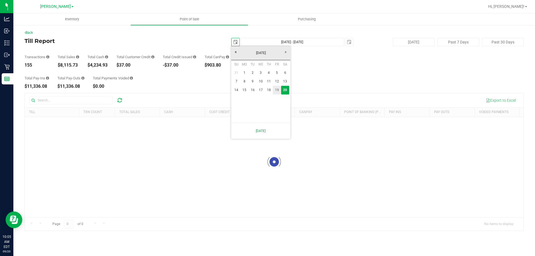
click at [277, 89] on link "19" at bounding box center [277, 90] width 8 height 9
type input "2025-09-19"
click at [350, 42] on span "select" at bounding box center [349, 42] width 4 height 4
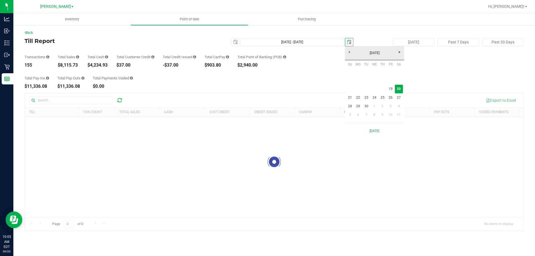
scroll to position [0, 14]
click at [390, 88] on link "19" at bounding box center [390, 89] width 8 height 9
type input "Sep 19, 2025 - Sep 19, 2025"
type input "2025-09-19"
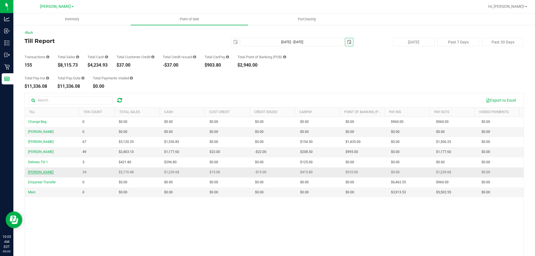
click at [34, 172] on span "[PERSON_NAME]" at bounding box center [40, 172] width 25 height 4
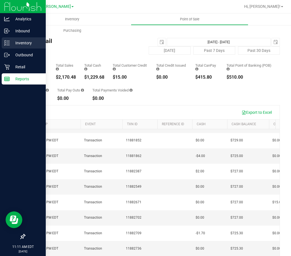
click at [23, 45] on p "Inventory" at bounding box center [26, 43] width 33 height 7
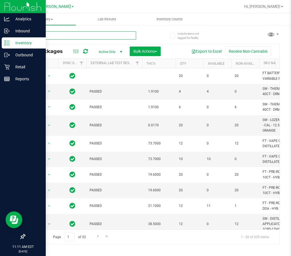
click at [71, 37] on input "text" at bounding box center [80, 35] width 111 height 8
type input "fso"
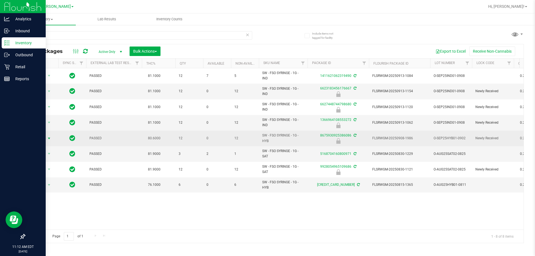
click at [44, 137] on span "Action" at bounding box center [37, 139] width 15 height 8
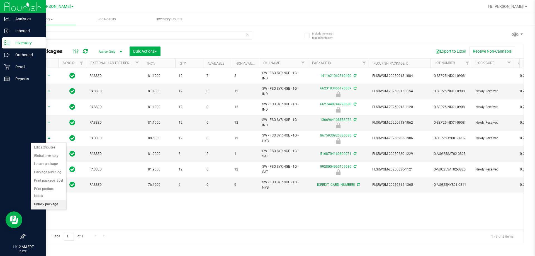
click at [48, 200] on li "Unlock package" at bounding box center [49, 204] width 36 height 8
click at [98, 197] on div "Inventory All packages All inventory Waste log Create inventory Lab Results Inv…" at bounding box center [274, 134] width 522 height 243
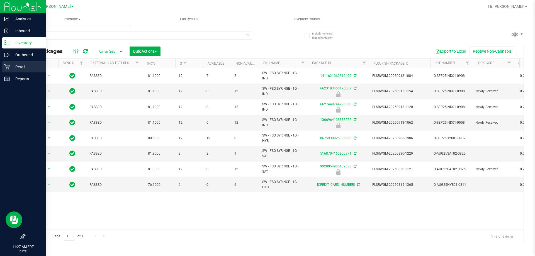
click at [13, 66] on p "Retail" at bounding box center [26, 67] width 33 height 7
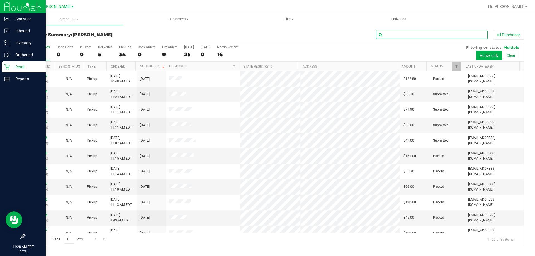
click at [449, 37] on input "text" at bounding box center [431, 35] width 111 height 8
type input "11978200"
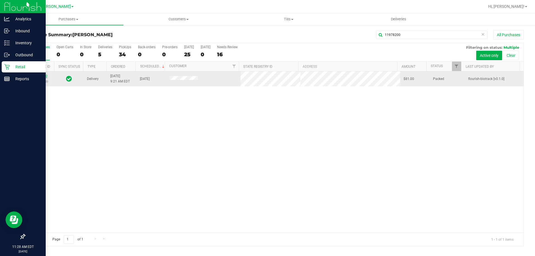
click at [43, 76] on link "11978200" at bounding box center [40, 76] width 16 height 4
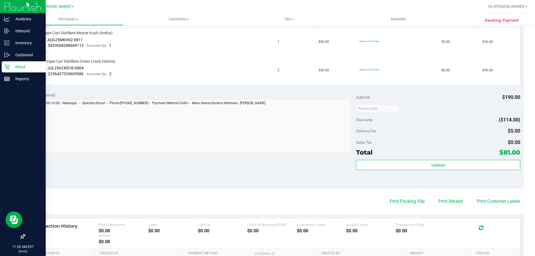
scroll to position [195, 0]
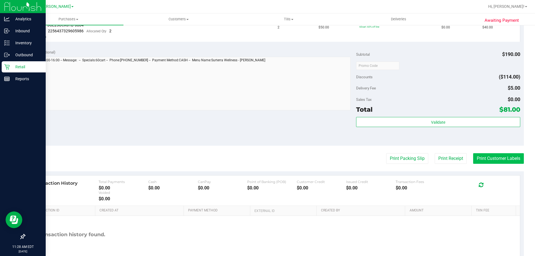
click at [491, 161] on button "Print Customer Labels" at bounding box center [498, 158] width 51 height 11
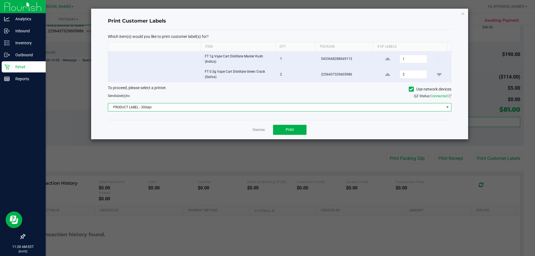
click at [225, 107] on span "PRODUCT LABEL - 300dpi" at bounding box center [276, 107] width 336 height 8
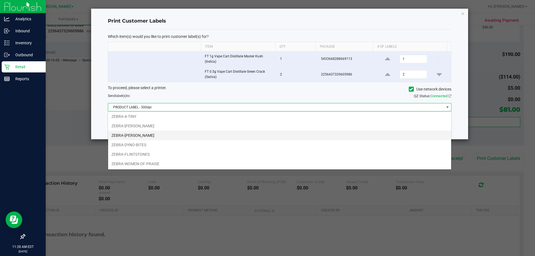
scroll to position [30, 0]
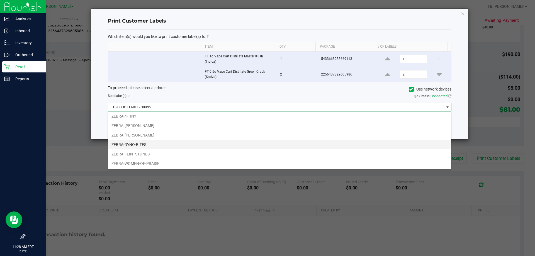
click at [149, 143] on li "ZEBRA-DYNO-BITES" at bounding box center [279, 144] width 343 height 9
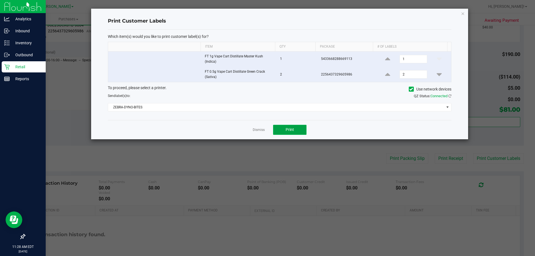
click at [303, 133] on button "Print" at bounding box center [289, 130] width 33 height 10
click at [258, 130] on link "Dismiss" at bounding box center [259, 130] width 12 height 5
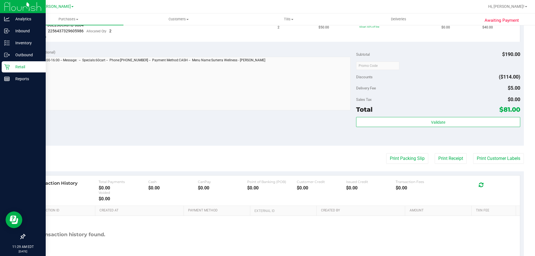
drag, startPoint x: 250, startPoint y: 157, endPoint x: 289, endPoint y: 155, distance: 39.3
click at [250, 156] on div "Print Packing Slip Print Receipt Print Customer Labels" at bounding box center [274, 158] width 499 height 11
click at [453, 141] on div "Validate" at bounding box center [438, 129] width 164 height 25
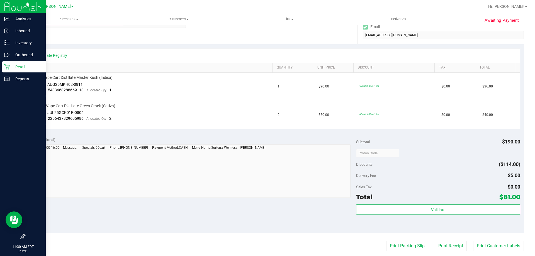
scroll to position [0, 0]
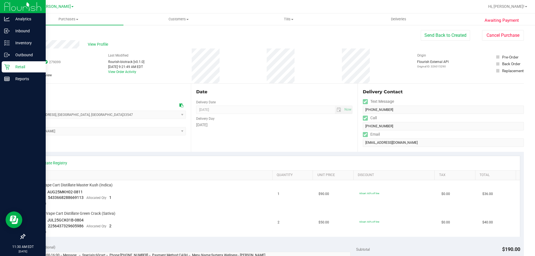
click at [29, 34] on link "Back" at bounding box center [29, 33] width 8 height 4
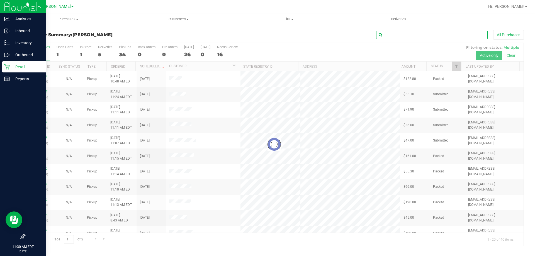
click at [394, 35] on input "text" at bounding box center [431, 35] width 111 height 8
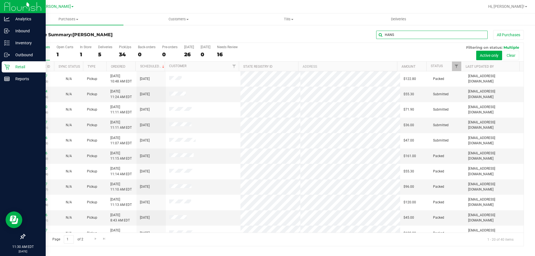
type input "HANS"
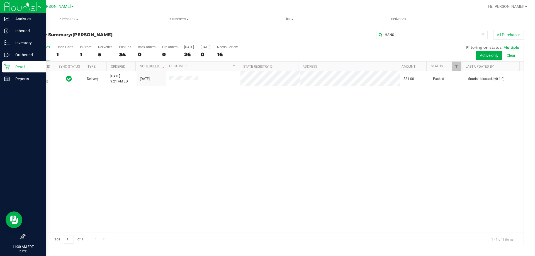
click at [297, 136] on div "11978200 (326015290) Delivery 9/20/2025 9:21 AM EDT 9/20/2025 $81.00 Packed flo…" at bounding box center [274, 151] width 499 height 161
click at [7, 68] on icon at bounding box center [6, 66] width 5 height 5
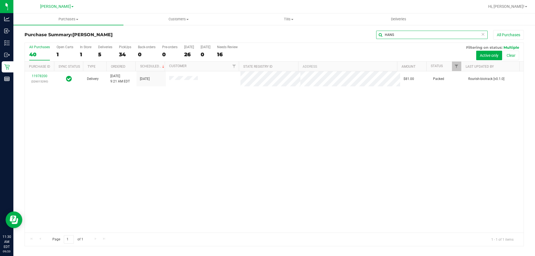
drag, startPoint x: 398, startPoint y: 34, endPoint x: 367, endPoint y: 36, distance: 31.3
click at [368, 36] on div "HANS All Purchases" at bounding box center [357, 34] width 333 height 9
click at [232, 240] on div "Page 1 of 1 1 - 1 of 1 items" at bounding box center [274, 239] width 499 height 13
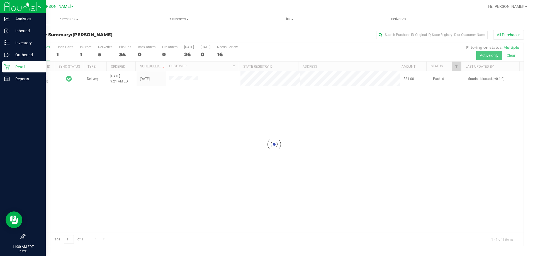
click at [13, 64] on p "Retail" at bounding box center [26, 67] width 33 height 7
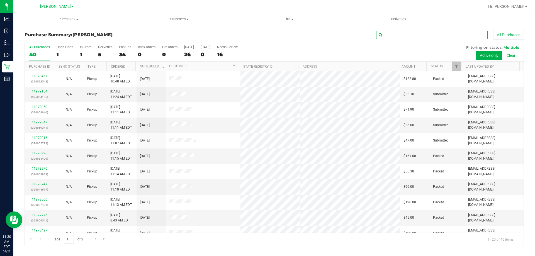
click at [419, 36] on input "text" at bounding box center [431, 35] width 111 height 8
type input "11962876"
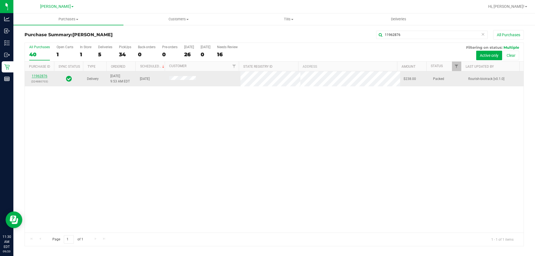
click at [39, 75] on link "11962876" at bounding box center [40, 76] width 16 height 4
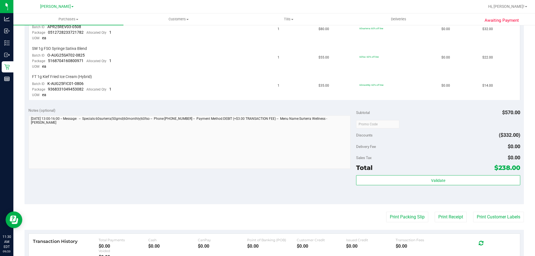
scroll to position [251, 0]
click at [491, 220] on button "Print Customer Labels" at bounding box center [498, 216] width 51 height 11
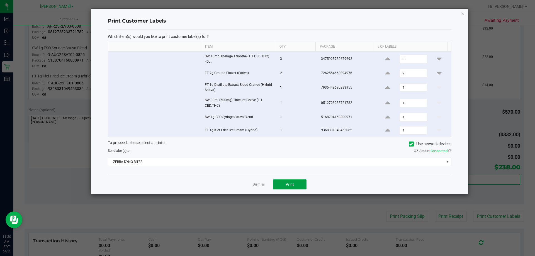
click at [288, 185] on span "Print" at bounding box center [290, 184] width 8 height 4
click at [254, 183] on link "Dismiss" at bounding box center [259, 184] width 12 height 5
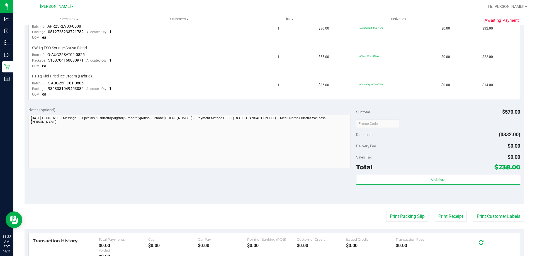
click at [245, 203] on div "Notes (optional) Subtotal $570.00 Discounts ($332.00) Delivery Fee $0.00 Sales …" at bounding box center [274, 153] width 499 height 100
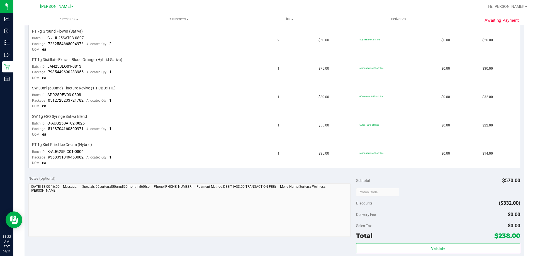
scroll to position [0, 0]
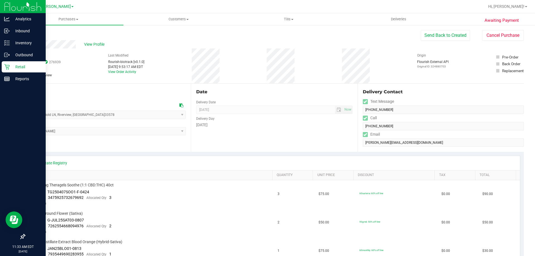
click at [12, 67] on p "Retail" at bounding box center [26, 67] width 33 height 7
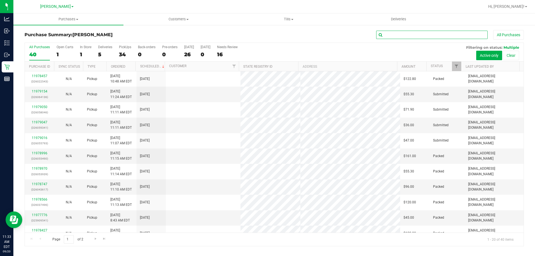
click at [394, 36] on input "text" at bounding box center [431, 35] width 111 height 8
type input "11973387"
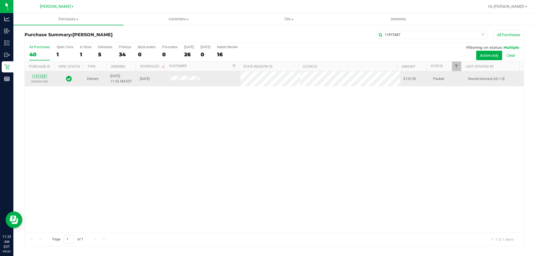
click at [40, 75] on link "11973387" at bounding box center [40, 76] width 16 height 4
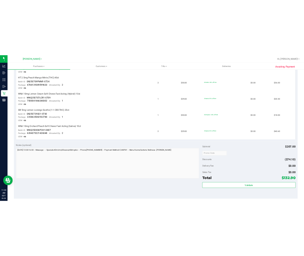
scroll to position [251, 0]
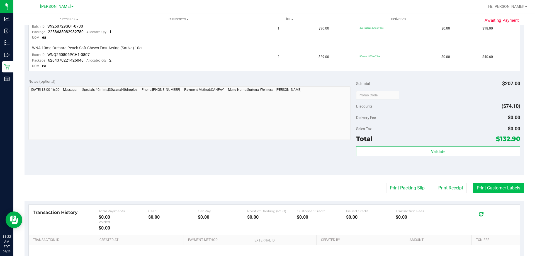
click at [493, 184] on button "Print Customer Labels" at bounding box center [498, 188] width 51 height 11
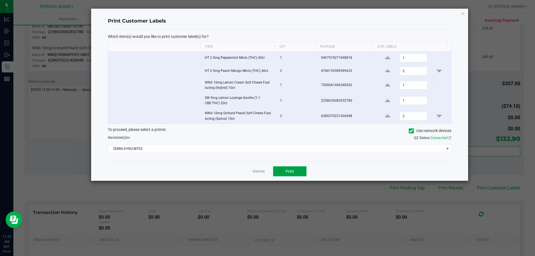
click at [289, 171] on span "Print" at bounding box center [290, 171] width 8 height 4
click at [263, 171] on link "Dismiss" at bounding box center [259, 171] width 12 height 5
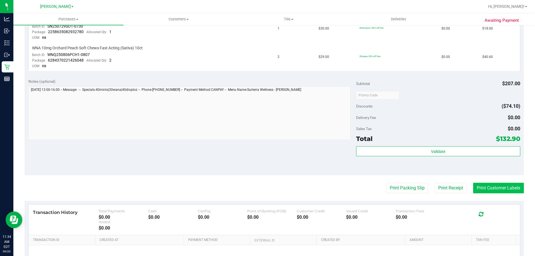
click at [497, 189] on button "Print Customer Labels" at bounding box center [498, 188] width 51 height 11
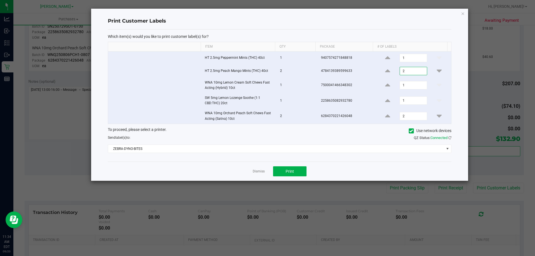
click at [408, 71] on input "2" at bounding box center [413, 71] width 27 height 8
click at [408, 88] on input "1" at bounding box center [413, 85] width 27 height 8
click at [406, 101] on input "1" at bounding box center [413, 101] width 27 height 8
click at [405, 116] on input "2" at bounding box center [413, 116] width 27 height 8
click at [291, 171] on span "Print" at bounding box center [290, 171] width 8 height 4
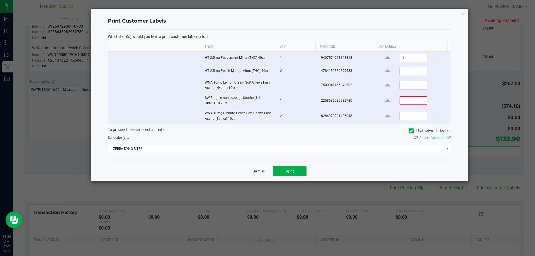
click at [260, 170] on link "Dismiss" at bounding box center [259, 171] width 12 height 5
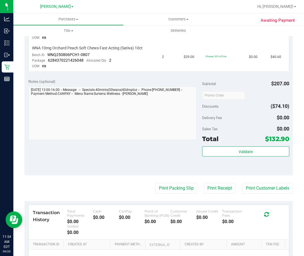
click at [125, 157] on div "Notes (optional) Subtotal $207.00 Discounts ($74.10) Delivery Fee $0.00 Sales T…" at bounding box center [159, 125] width 269 height 100
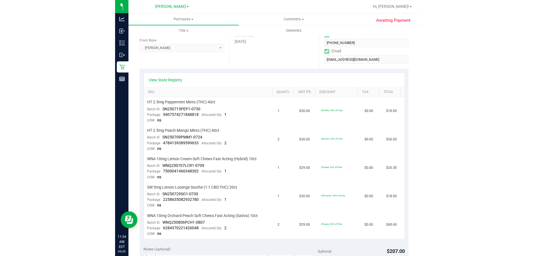
scroll to position [0, 0]
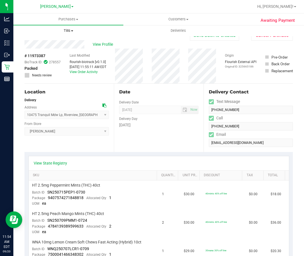
click at [62, 31] on span "Tills" at bounding box center [68, 30] width 109 height 5
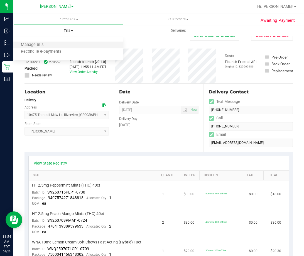
click at [54, 42] on li "Manage tills" at bounding box center [68, 45] width 110 height 7
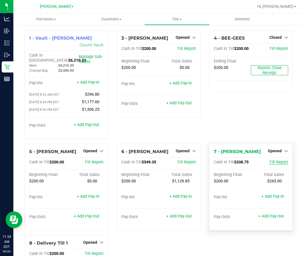
click at [271, 160] on span "Till Report" at bounding box center [278, 162] width 19 height 5
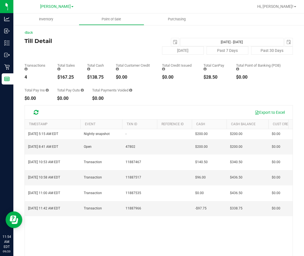
click at [239, 214] on div "Sep 20, 2025 5:15 AM EDT Nightly snapshot - $200.00 $200.00 $0.00 - $0.00 $0.00…" at bounding box center [159, 209] width 268 height 161
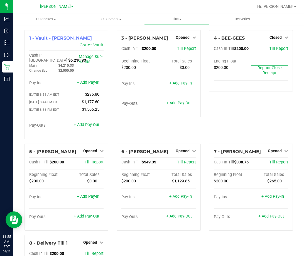
click at [229, 125] on div "4 - BEE-GEES Closed Open Till Cash In Till $200.00 Till Report Ending Float $20…" at bounding box center [251, 86] width 92 height 113
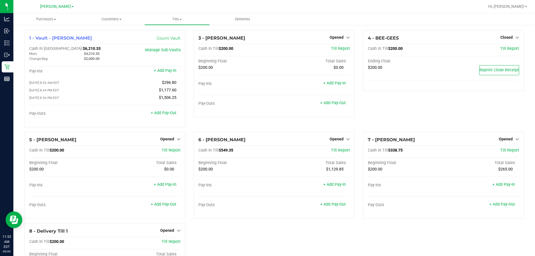
click at [421, 125] on div "4 - BEE-GEES Closed Open Till Cash In Till $200.00 Till Report Ending Float $20…" at bounding box center [443, 81] width 169 height 102
click at [462, 121] on div "4 - BEE-GEES Closed Open Till Cash In Till $200.00 Till Report Ending Float $20…" at bounding box center [443, 81] width 169 height 102
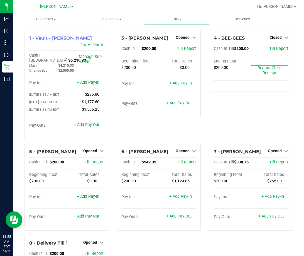
click at [243, 113] on div "4 - BEE-GEES Closed Open Till Cash In Till $200.00 Till Report Ending Float $20…" at bounding box center [251, 86] width 92 height 113
click at [251, 111] on div "4 - BEE-GEES Closed Open Till Cash In Till $200.00 Till Report Ending Float $20…" at bounding box center [251, 86] width 92 height 113
click at [247, 130] on div "4 - BEE-GEES Closed Open Till Cash In Till $200.00 Till Report Ending Float $20…" at bounding box center [251, 86] width 92 height 113
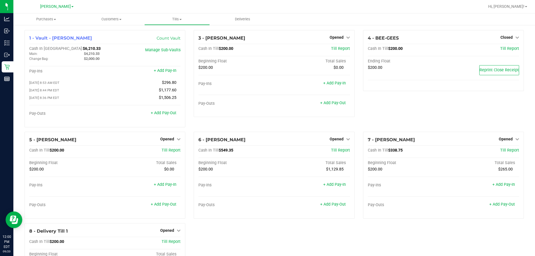
click at [403, 109] on div "4 - BEE-GEES Closed Open Till Cash In Till $200.00 Till Report Ending Float $20…" at bounding box center [443, 81] width 169 height 102
click at [404, 109] on div "4 - BEE-GEES Closed Open Till Cash In Till $200.00 Till Report Ending Float $20…" at bounding box center [443, 81] width 169 height 102
click at [503, 141] on span "Opened" at bounding box center [506, 139] width 14 height 4
click at [500, 153] on link "Close Till" at bounding box center [506, 150] width 15 height 4
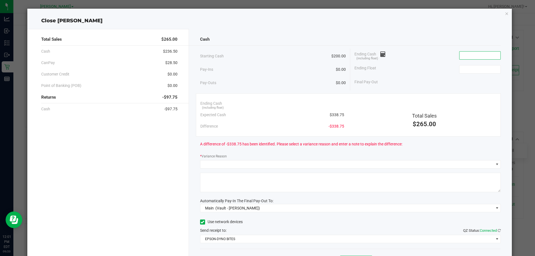
click at [470, 56] on input at bounding box center [479, 56] width 41 height 8
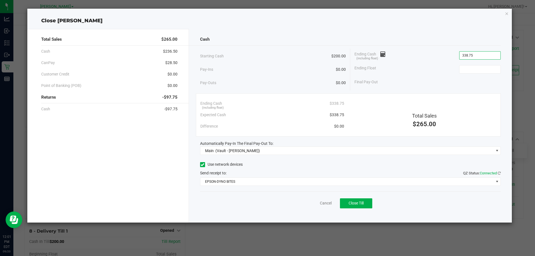
type input "$338.75"
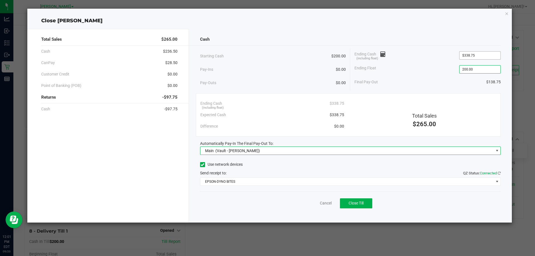
type input "$200.00"
click at [328, 204] on link "Cancel" at bounding box center [326, 203] width 12 height 6
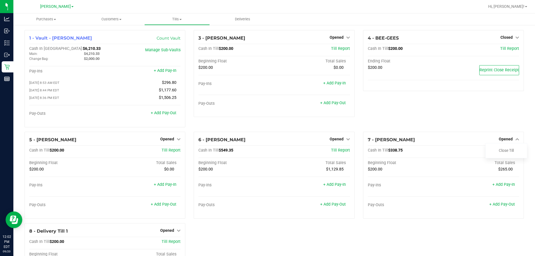
click at [381, 122] on div "4 - BEE-GEES Closed Open Till Cash In Till $200.00 Till Report Ending Float $20…" at bounding box center [443, 81] width 169 height 102
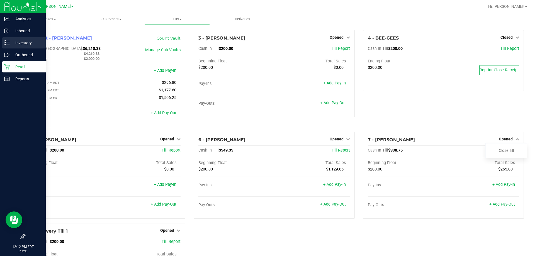
click at [3, 40] on div "Inventory" at bounding box center [24, 42] width 44 height 11
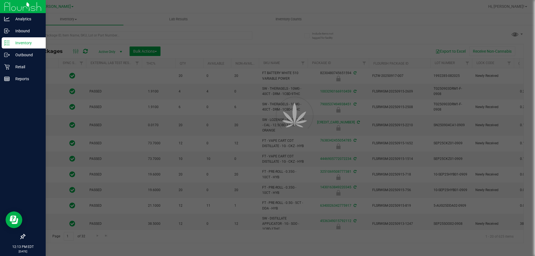
click at [154, 38] on div at bounding box center [267, 128] width 535 height 256
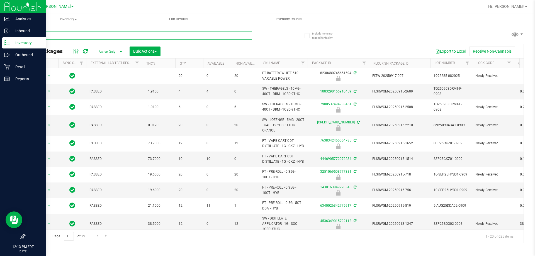
click at [157, 36] on input "text" at bounding box center [139, 35] width 228 height 8
type input "3"
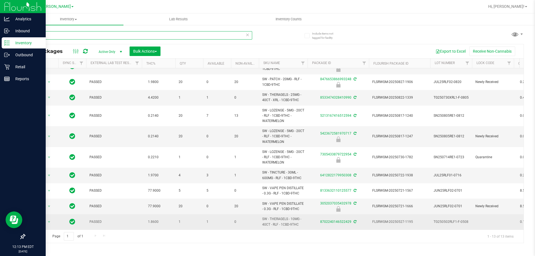
scroll to position [60, 0]
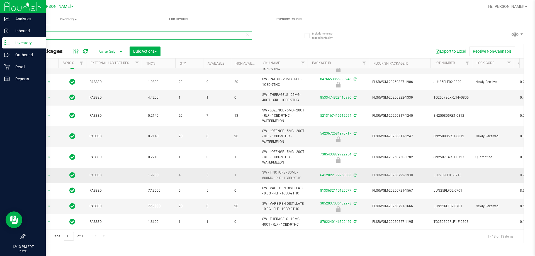
type input "relief"
click at [307, 172] on td "SW - TINCTURE - 30ML - 600MG - RLF - 1CBD-9THC" at bounding box center [283, 175] width 49 height 15
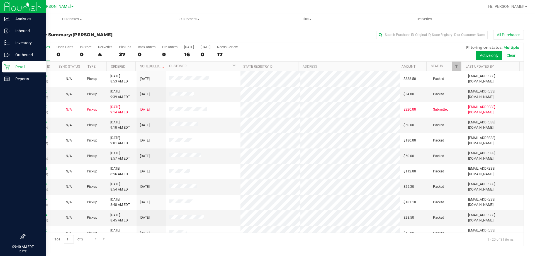
click at [11, 67] on p "Retail" at bounding box center [26, 67] width 33 height 7
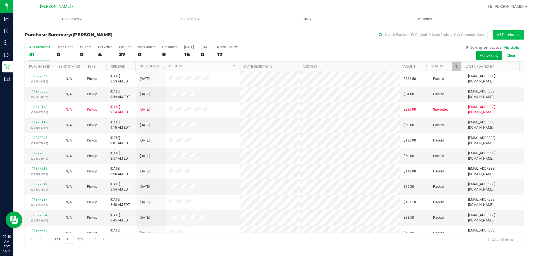
click at [510, 33] on button "All Purchases" at bounding box center [508, 34] width 31 height 9
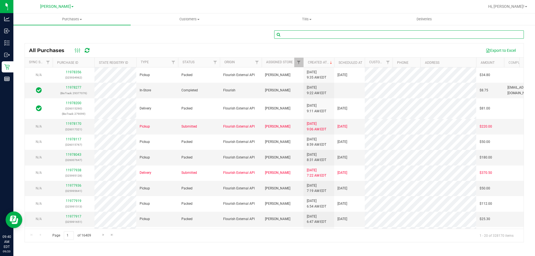
click at [327, 35] on input "text" at bounding box center [399, 34] width 250 height 8
type input "11974338"
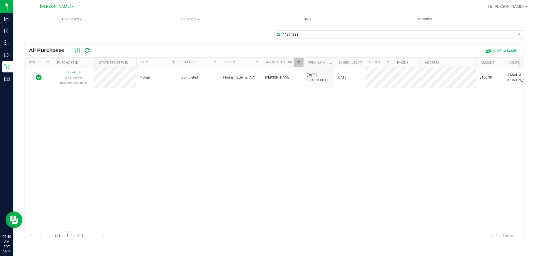
drag, startPoint x: 281, startPoint y: 126, endPoint x: 207, endPoint y: 117, distance: 74.2
click at [279, 127] on div "11974338 (325710970) (BioTrack: 29339884) Pickup Completed Flourish External AP…" at bounding box center [274, 147] width 499 height 161
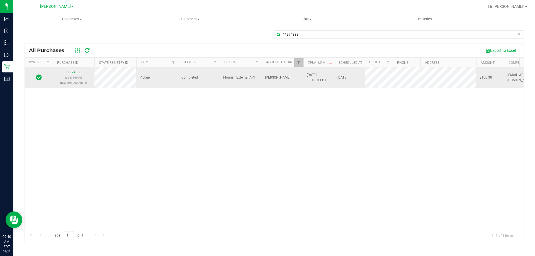
click at [78, 72] on link "11974338" at bounding box center [74, 72] width 16 height 4
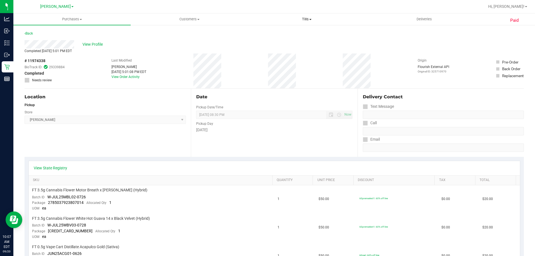
click at [308, 19] on span "Tills" at bounding box center [306, 19] width 117 height 5
click at [266, 38] on span "Reconcile e-payments" at bounding box center [275, 40] width 55 height 5
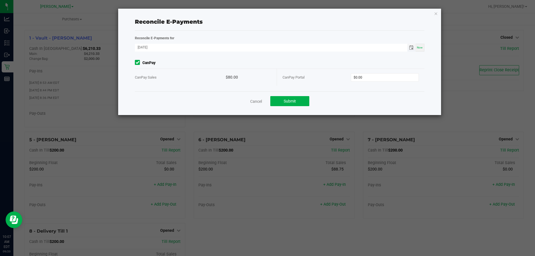
click at [413, 46] on span "Toggle calendar" at bounding box center [411, 47] width 4 height 4
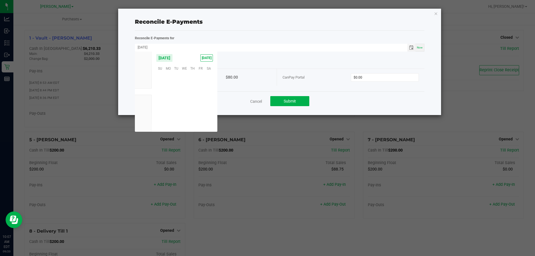
scroll to position [90354, 0]
click at [200, 94] on span "19" at bounding box center [201, 94] width 8 height 9
type input "[DATE]"
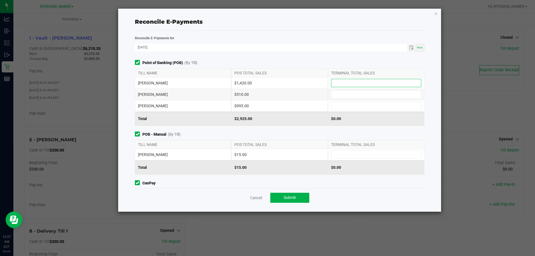
click at [357, 82] on input at bounding box center [376, 83] width 90 height 8
type input "1"
type input "$1,420.00"
click at [340, 153] on input at bounding box center [376, 155] width 90 height 8
type input "$15.00"
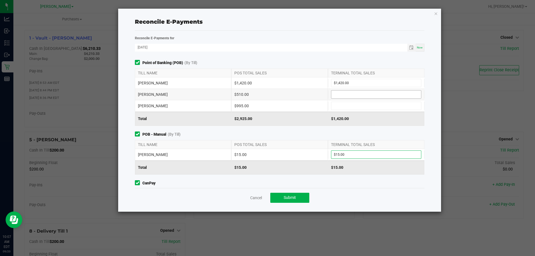
click at [341, 94] on input at bounding box center [376, 95] width 90 height 8
type input "$610.00"
click at [337, 104] on input at bounding box center [376, 106] width 90 height 8
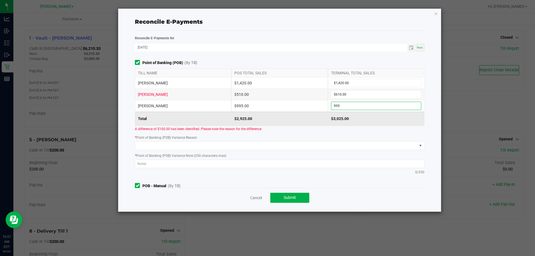
type input "$995.00"
click at [337, 140] on div "* Point of Banking (POB) Variance Reason" at bounding box center [280, 142] width 298 height 15
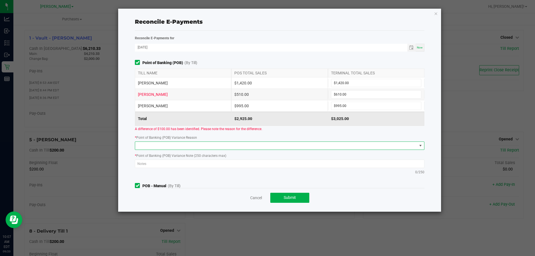
click at [418, 146] on span at bounding box center [420, 145] width 4 height 4
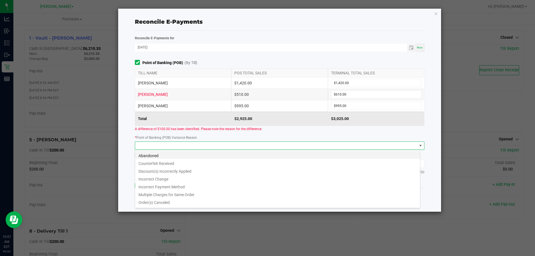
scroll to position [8, 285]
click at [165, 188] on li "Incorrect Payment Method" at bounding box center [277, 186] width 285 height 8
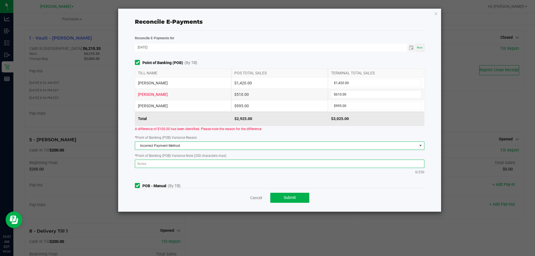
click at [175, 167] on textarea at bounding box center [279, 164] width 289 height 8
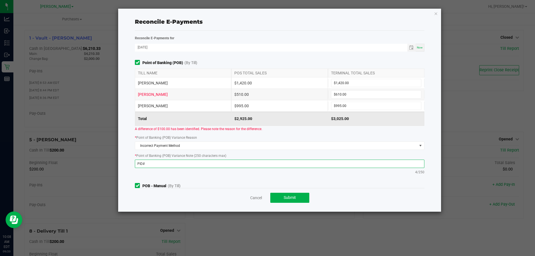
click at [152, 162] on textarea "PID#" at bounding box center [279, 164] width 289 height 8
type textarea "P"
type textarea "The wrong til was picked when processing PID#11974338 -LR"
click at [228, 181] on div "Point of Banking (POB) (By [PERSON_NAME]) TILL NAME POS TOTAL SALES TERMINAL TO…" at bounding box center [280, 124] width 298 height 128
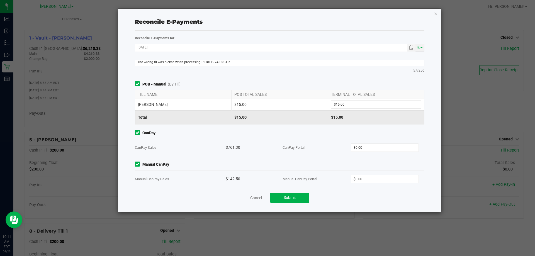
scroll to position [106, 0]
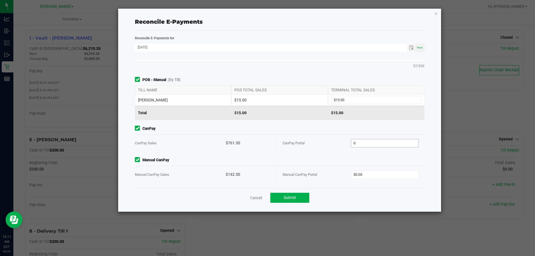
click at [382, 141] on input "0" at bounding box center [385, 143] width 68 height 8
type input "$761.30"
type input "$142.50"
click at [344, 203] on div "Cancel Submit" at bounding box center [279, 197] width 289 height 19
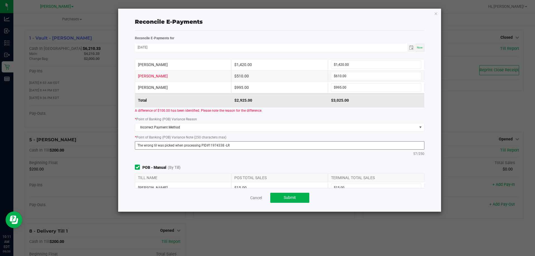
scroll to position [28, 0]
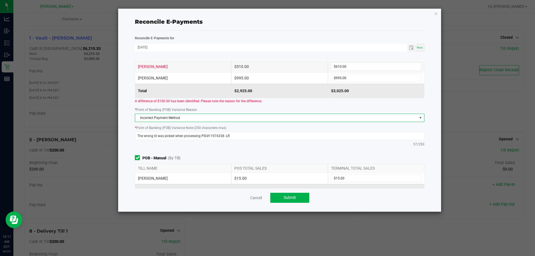
click at [250, 118] on span "Incorrect Payment Method" at bounding box center [276, 118] width 282 height 8
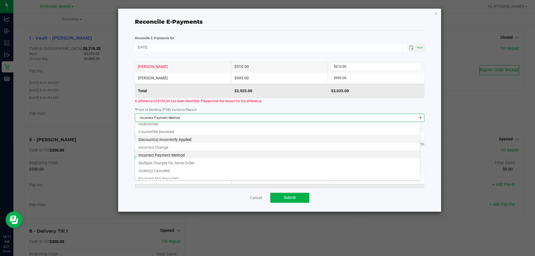
scroll to position [7, 0]
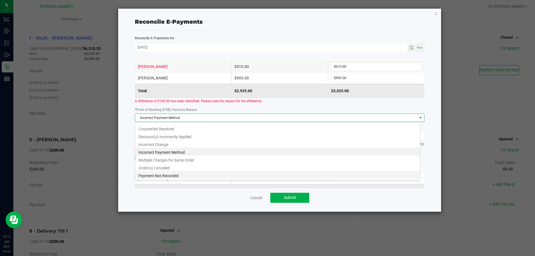
click at [159, 174] on li "Payment Not Recorded" at bounding box center [277, 175] width 285 height 8
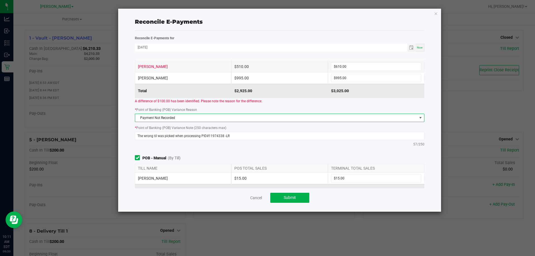
click at [257, 148] on div "Point of Banking (POB) (By [PERSON_NAME]) TILL NAME POS TOTAL SALES TERMINAL TO…" at bounding box center [280, 91] width 298 height 118
click at [291, 198] on span "Submit" at bounding box center [290, 197] width 12 height 4
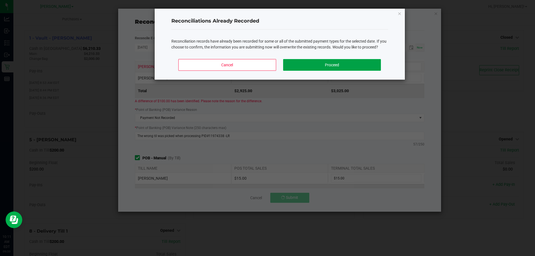
click at [320, 62] on button "Proceed" at bounding box center [332, 65] width 98 height 12
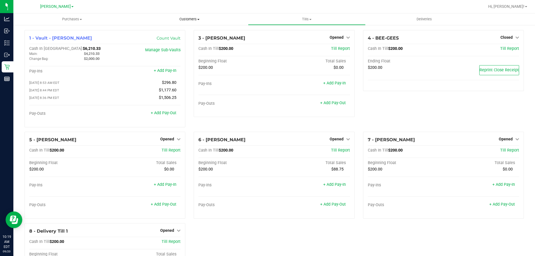
click at [195, 18] on span "Customers" at bounding box center [189, 19] width 117 height 5
click at [158, 34] on span "All customers" at bounding box center [151, 33] width 40 height 5
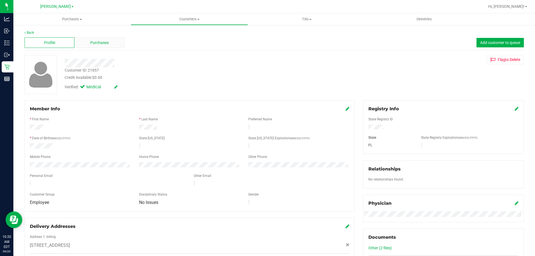
click at [87, 46] on div "Purchases" at bounding box center [99, 42] width 50 height 11
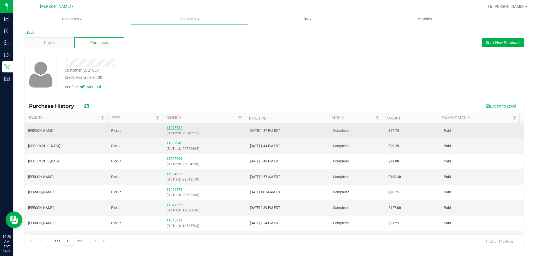
click at [174, 128] on link "11975782" at bounding box center [175, 128] width 16 height 4
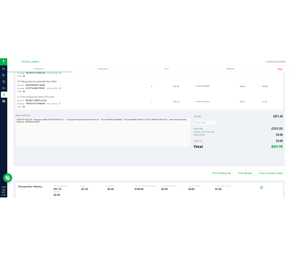
scroll to position [288, 0]
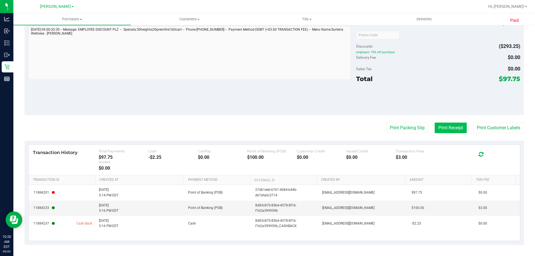
click at [449, 130] on button "Print Receipt" at bounding box center [451, 128] width 32 height 11
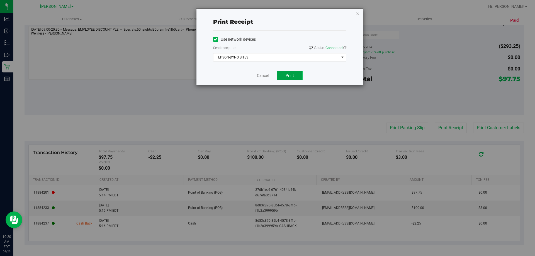
click at [290, 76] on span "Print" at bounding box center [290, 75] width 8 height 4
click at [265, 76] on link "Cancel" at bounding box center [263, 76] width 12 height 6
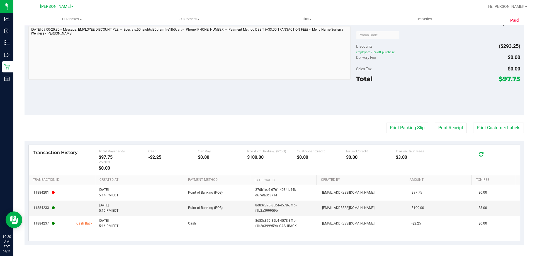
click at [243, 86] on div "Notes (optional) Subtotal $391.00 Discounts ($293.25) employee: 75% off purchas…" at bounding box center [274, 65] width 499 height 100
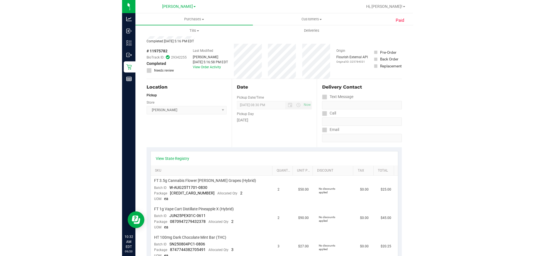
scroll to position [0, 0]
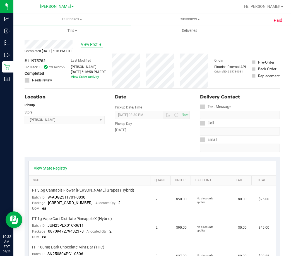
click at [89, 44] on span "View Profile" at bounding box center [92, 45] width 22 height 6
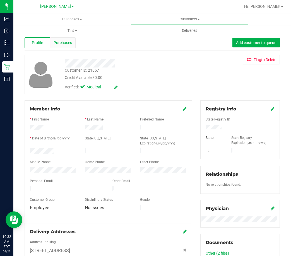
click at [60, 38] on div "Purchases" at bounding box center [63, 42] width 26 height 11
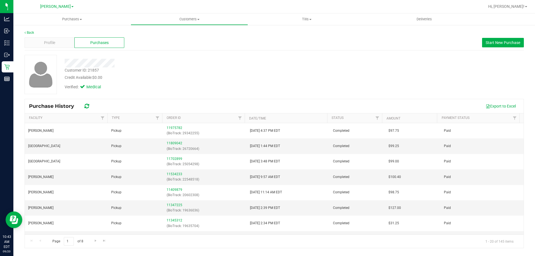
drag, startPoint x: 244, startPoint y: 72, endPoint x: 196, endPoint y: 77, distance: 47.6
click at [244, 68] on div "Customer ID: 21857 Credit Available: $0.00" at bounding box center [187, 73] width 254 height 13
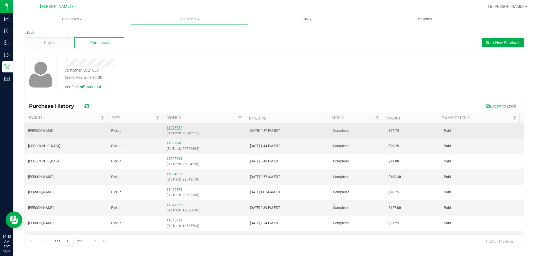
click at [170, 126] on link "11975782" at bounding box center [175, 128] width 16 height 4
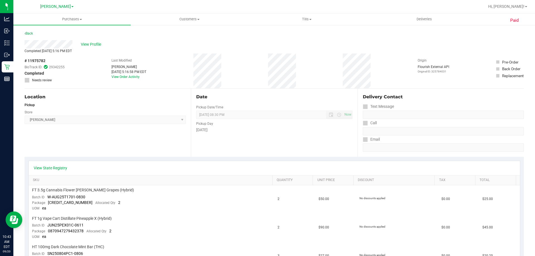
click at [131, 146] on div "Location Pickup Store [PERSON_NAME] Select Store [PERSON_NAME][GEOGRAPHIC_DATA]…" at bounding box center [108, 123] width 166 height 68
drag, startPoint x: 300, startPoint y: 74, endPoint x: 104, endPoint y: 74, distance: 195.9
click at [241, 91] on div "Date Pickup Date/Time [DATE] Now [DATE] 08:30 PM Now Pickup Day [DATE]" at bounding box center [274, 123] width 166 height 68
drag, startPoint x: 49, startPoint y: 60, endPoint x: 31, endPoint y: 61, distance: 18.1
click at [31, 61] on div "# 11975782 BioTrack ID: 29342255 Completed Needs review" at bounding box center [45, 70] width 40 height 25
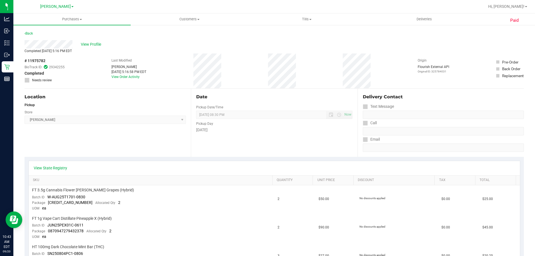
click at [37, 58] on span "# 11975782" at bounding box center [35, 61] width 21 height 6
drag, startPoint x: 28, startPoint y: 60, endPoint x: 46, endPoint y: 62, distance: 17.6
click at [46, 62] on div "# 11975782 BioTrack ID: 29342255 Completed Needs review" at bounding box center [45, 70] width 40 height 25
copy span "11975782"
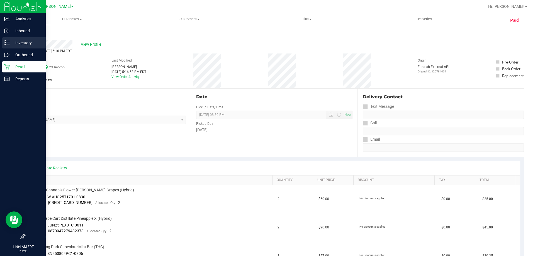
click at [7, 42] on icon at bounding box center [7, 43] width 6 height 6
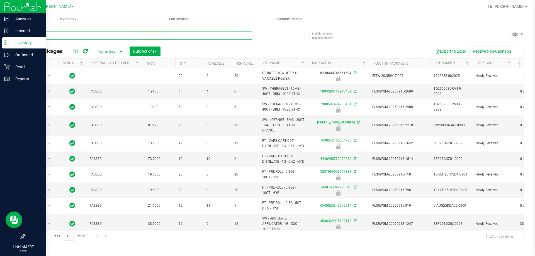
click at [193, 36] on input "text" at bounding box center [139, 35] width 228 height 8
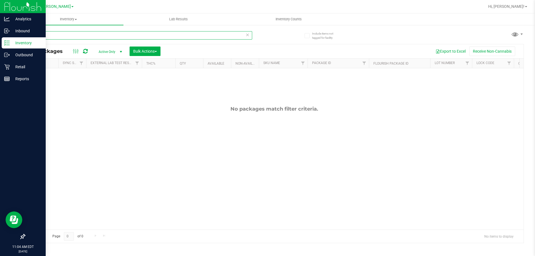
type input "g"
type input "t12"
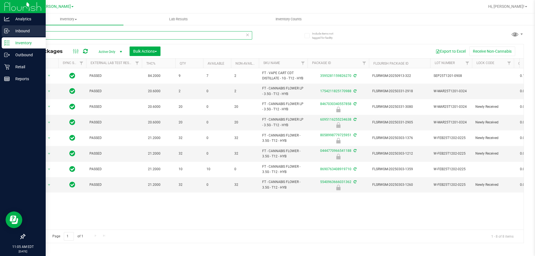
drag, startPoint x: 18, startPoint y: 33, endPoint x: 7, endPoint y: 34, distance: 11.1
click at [0, 35] on div "Analytics Inbound Inventory Outbound Retail Reports 11:05 AM EDT [DATE] 09/20 […" at bounding box center [267, 128] width 535 height 256
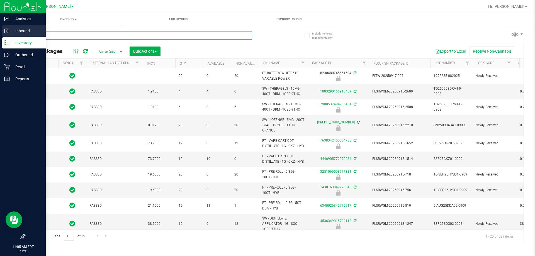
type input "609511"
type input "[DATE]"
type input "6095116255234638"
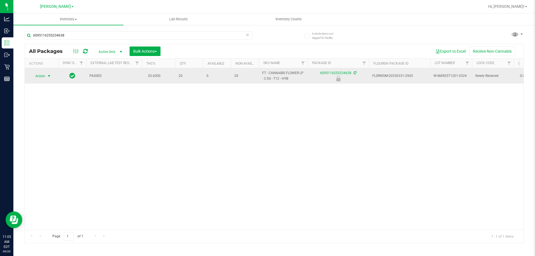
click at [43, 76] on span "Action" at bounding box center [37, 76] width 15 height 8
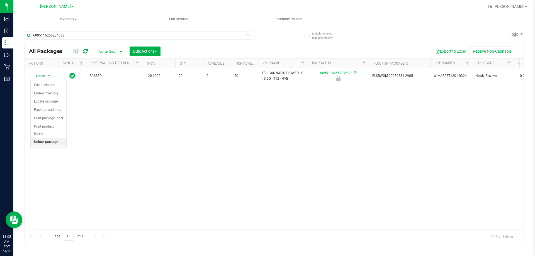
click at [48, 138] on li "Unlock package" at bounding box center [49, 142] width 36 height 8
click at [192, 143] on div "Inventory All packages All inventory Waste log Create inventory Lab Results Inv…" at bounding box center [274, 134] width 522 height 243
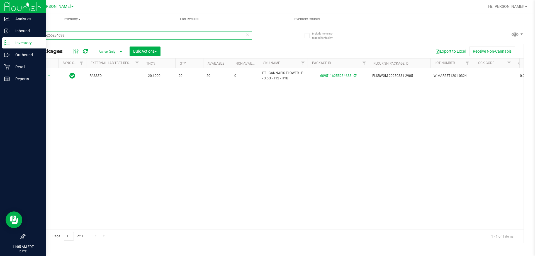
drag, startPoint x: 66, startPoint y: 35, endPoint x: 0, endPoint y: 40, distance: 66.2
click at [0, 40] on div "Analytics Inbound Inventory Outbound Retail Reports 11:05 AM EDT [DATE] 09/20 […" at bounding box center [267, 128] width 535 height 256
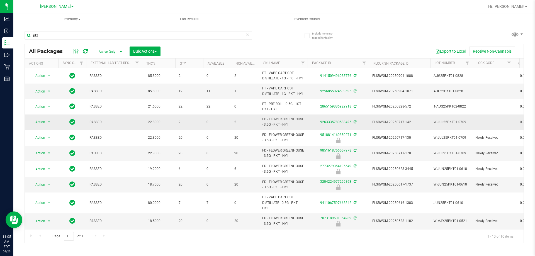
drag, startPoint x: 291, startPoint y: 124, endPoint x: 265, endPoint y: 118, distance: 27.3
click at [259, 118] on td "FD - FLOWER GREENHOUSE - 3.5G - PKT - HYI" at bounding box center [283, 122] width 49 height 15
copy span "FD - FLOWER GREENHOUSE - 3.5G - PKT - HYI"
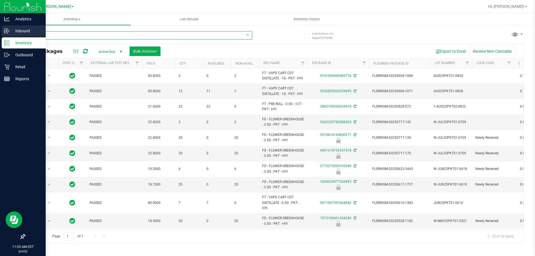
drag, startPoint x: 43, startPoint y: 34, endPoint x: 0, endPoint y: 37, distance: 42.7
click at [0, 37] on div "Analytics Inbound Inventory Outbound Retail Reports 11:05 AM EDT [DATE] 09/20 […" at bounding box center [267, 128] width 535 height 256
paste input "FD - FLOWER GREENHOUSE - 3.5G - PKT - HYI"
type input "FD - FLOWER GREENHOUSE - 3.5G - PKT - HYI"
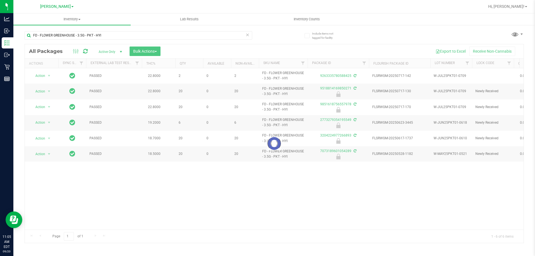
click at [170, 183] on div at bounding box center [274, 143] width 499 height 199
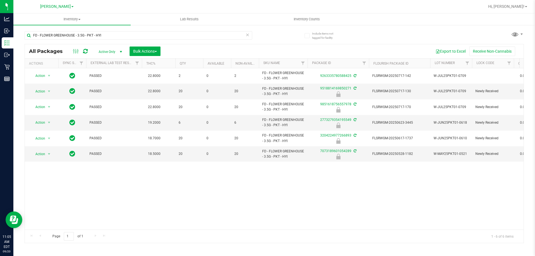
click at [166, 192] on div "Action Action Adjust qty Create package Edit attributes Global inventory Locate…" at bounding box center [274, 148] width 499 height 161
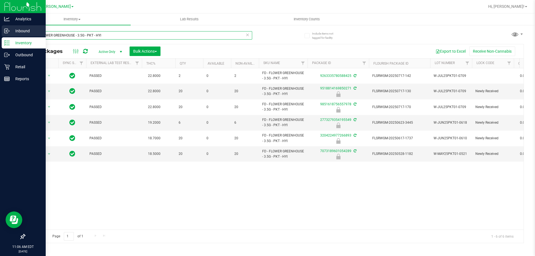
drag, startPoint x: 106, startPoint y: 34, endPoint x: 0, endPoint y: 36, distance: 106.4
click at [0, 36] on div "Analytics Inbound Inventory Outbound Retail Reports 11:06 AM EDT [DATE] 09/20 […" at bounding box center [267, 128] width 535 height 256
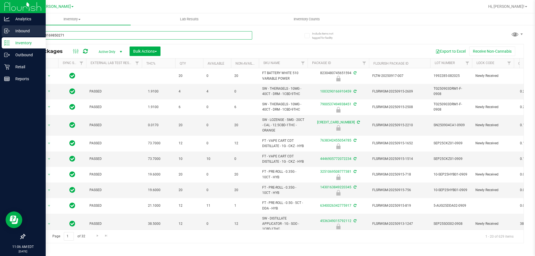
type input "9518814169850271"
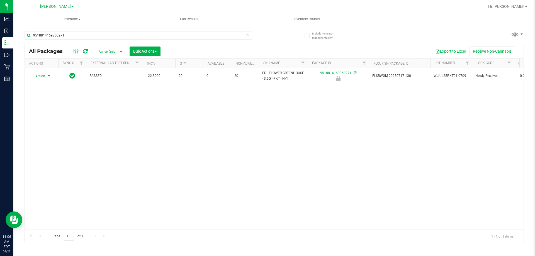
click at [41, 76] on span "Action" at bounding box center [37, 76] width 15 height 8
click at [45, 138] on li "Unlock package" at bounding box center [49, 142] width 36 height 8
click at [192, 151] on div "PASSED 22.8000 20 0 20 FD - FLOWER GREENHOUSE - 3.5G - PKT - HYI 95188141698502…" at bounding box center [274, 148] width 499 height 161
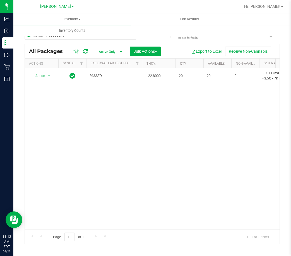
click at [146, 143] on div "Action Action Adjust qty Create package Edit attributes Global inventory Locate…" at bounding box center [152, 148] width 254 height 161
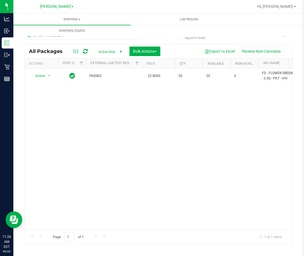
click at [228, 132] on div "Action Action Adjust qty Create package Edit attributes Global inventory Locate…" at bounding box center [159, 148] width 268 height 161
click at [235, 147] on div "Action Action Adjust qty Create package Edit attributes Global inventory Locate…" at bounding box center [159, 148] width 268 height 161
click at [138, 149] on div "Action Action Adjust qty Create package Edit attributes Global inventory Locate…" at bounding box center [159, 148] width 268 height 161
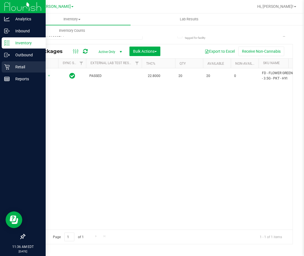
click at [5, 68] on icon at bounding box center [7, 67] width 6 height 6
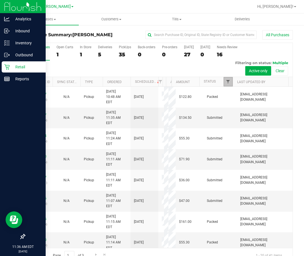
click at [226, 82] on span "Filter" at bounding box center [228, 81] width 4 height 4
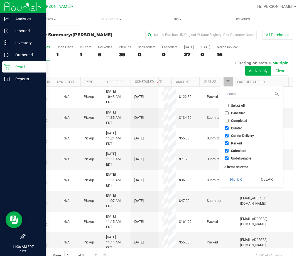
click at [247, 104] on li "Select All" at bounding box center [251, 106] width 57 height 6
click at [241, 106] on span "Select All" at bounding box center [238, 105] width 14 height 3
click at [229, 106] on input "Select All" at bounding box center [227, 106] width 4 height 4
checkbox input "true"
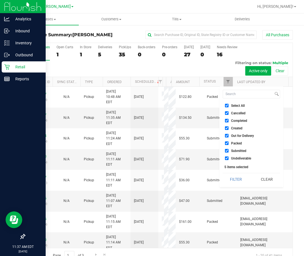
checkbox input "true"
click at [241, 106] on span "Select All" at bounding box center [238, 105] width 14 height 3
click at [229, 106] on input "Select All" at bounding box center [227, 106] width 4 height 4
checkbox input "false"
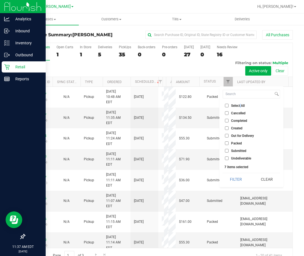
checkbox input "false"
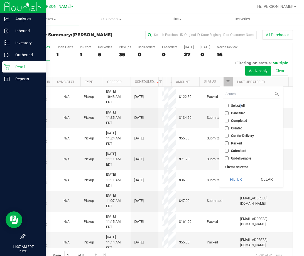
checkbox input "false"
click at [239, 147] on ul "Select All Cancelled Completed Created Out for Delivery Packed Submitted Undeli…" at bounding box center [251, 132] width 57 height 59
click at [238, 150] on span "Submitted" at bounding box center [238, 150] width 15 height 3
click at [229, 150] on input "Submitted" at bounding box center [227, 151] width 4 height 4
checkbox input "true"
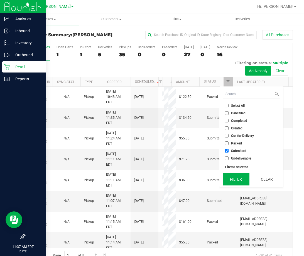
click at [237, 176] on button "Filter" at bounding box center [236, 179] width 27 height 12
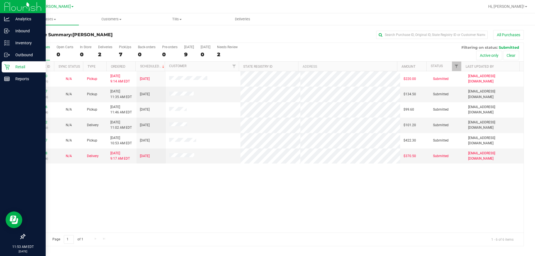
click at [180, 196] on div "11978170 (326017321) N/A Pickup [DATE] 9:14 AM EDT 9/20/2025 $220.00 Submitted …" at bounding box center [274, 151] width 499 height 161
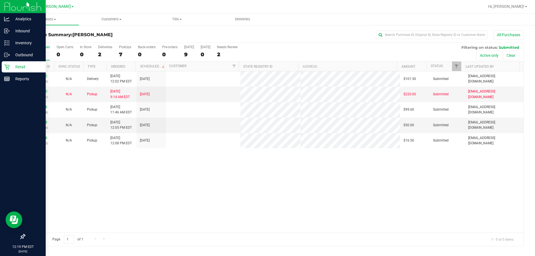
click at [218, 171] on div "11979472 (326079875) N/A Delivery [DATE] 12:02 PM EDT 9/22/2025 $101.50 Submitt…" at bounding box center [274, 151] width 499 height 161
click at [178, 18] on span "Tills" at bounding box center [177, 19] width 65 height 5
click at [162, 34] on span "Manage tills" at bounding box center [163, 33] width 38 height 5
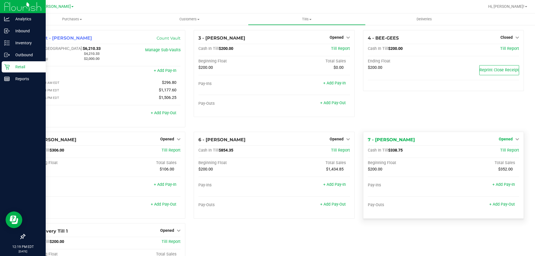
click at [499, 141] on span "Opened" at bounding box center [506, 139] width 14 height 4
click at [503, 150] on link "Close Till" at bounding box center [506, 150] width 15 height 4
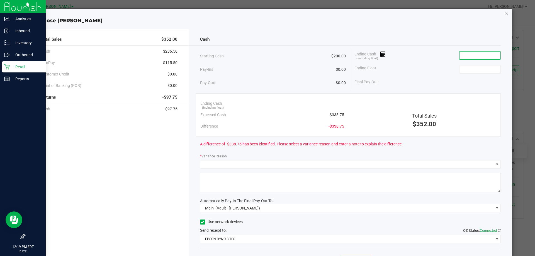
click at [474, 57] on input at bounding box center [479, 56] width 41 height 8
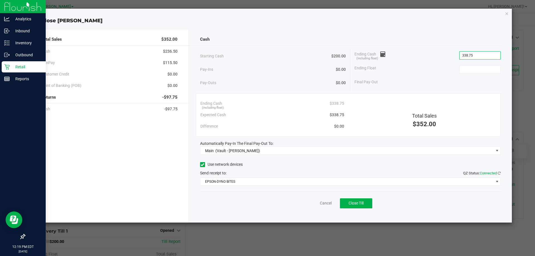
type input "$338.75"
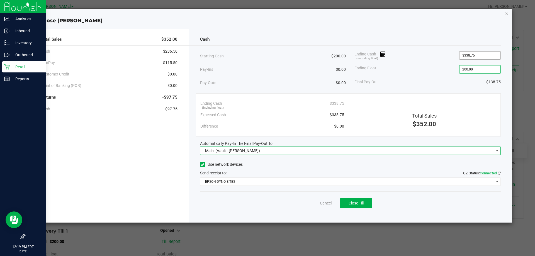
type input "$200.00"
click at [328, 201] on link "Cancel" at bounding box center [326, 203] width 12 height 6
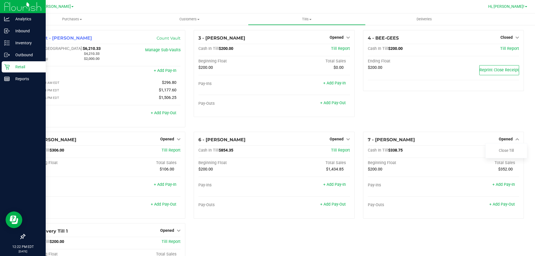
click at [518, 8] on span "Hi, [PERSON_NAME]!" at bounding box center [506, 6] width 36 height 4
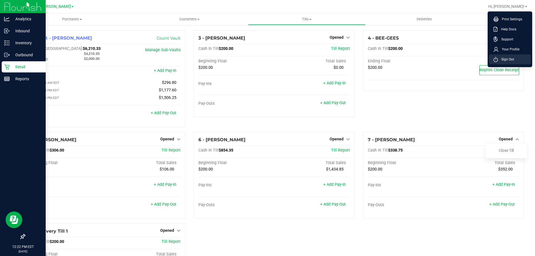
click at [506, 61] on span "Sign Out" at bounding box center [506, 60] width 16 height 6
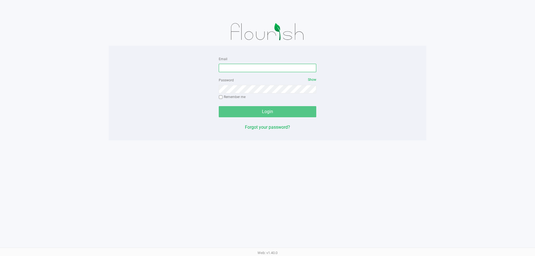
click at [250, 67] on input "Email" at bounding box center [268, 68] width 98 height 8
type input "[EMAIL_ADDRESS][DOMAIN_NAME]"
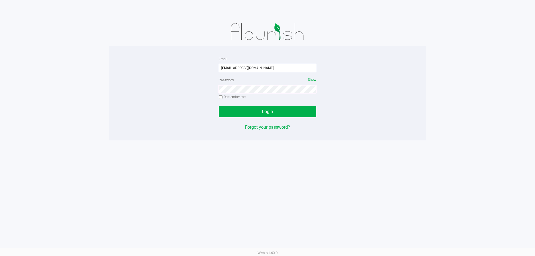
click at [219, 106] on button "Login" at bounding box center [268, 111] width 98 height 11
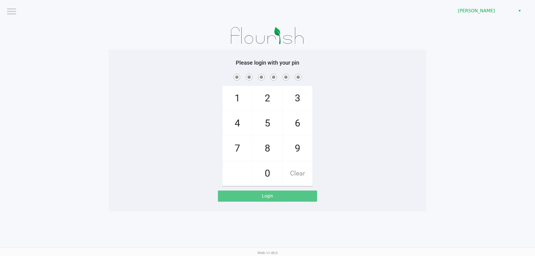
click at [339, 84] on div "1 4 7 2 5 8 0 3 6 9 Clear" at bounding box center [268, 129] width 318 height 113
checkbox input "true"
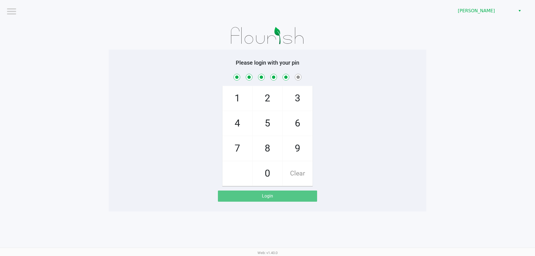
checkbox input "true"
checkbox input "false"
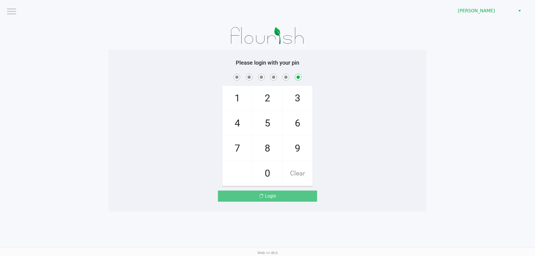
checkbox input "false"
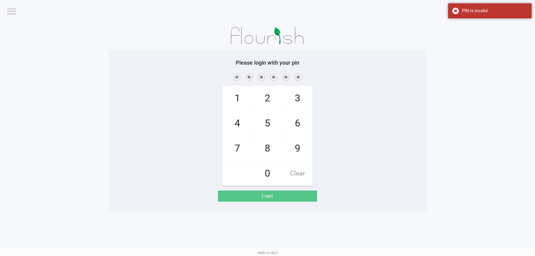
click at [372, 100] on div "1 4 7 2 5 8 0 3 6 9 Clear" at bounding box center [268, 129] width 318 height 113
checkbox input "true"
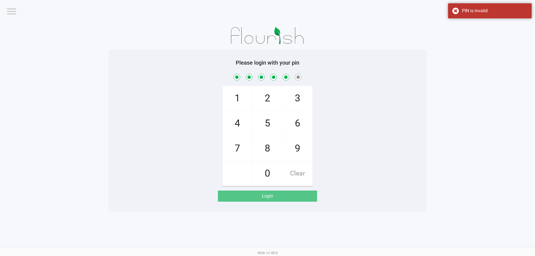
checkbox input "true"
checkbox input "false"
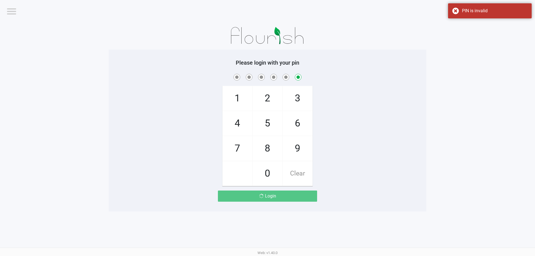
checkbox input "false"
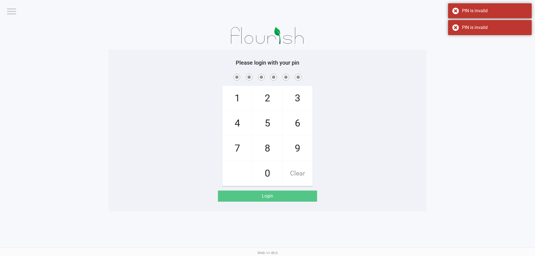
checkbox input "true"
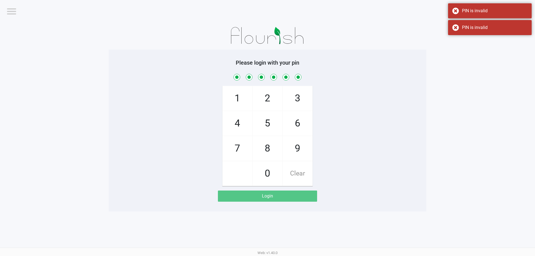
checkbox input "true"
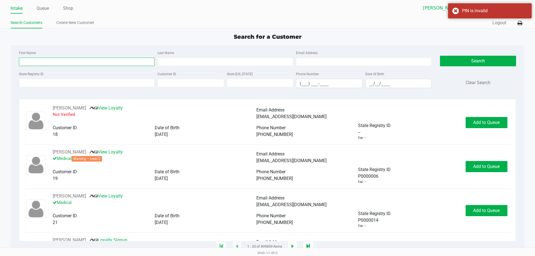
click at [68, 61] on input "First Name" at bounding box center [87, 62] width 136 height 8
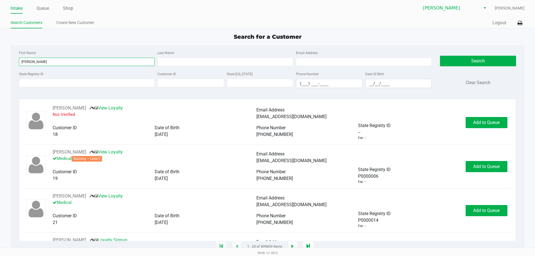
type input "lisette"
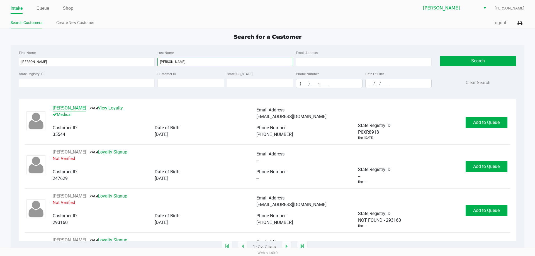
type input "ramos"
click at [63, 110] on button "LISETTE RAMOS" at bounding box center [69, 108] width 33 height 7
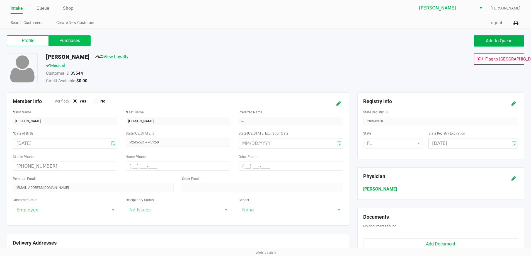
click at [75, 43] on label "Purchases" at bounding box center [70, 40] width 42 height 11
click at [0, 0] on 1 "Purchases" at bounding box center [0, 0] width 0 height 0
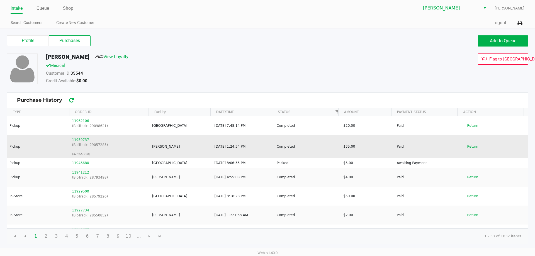
click at [471, 144] on button "Return" at bounding box center [472, 146] width 18 height 9
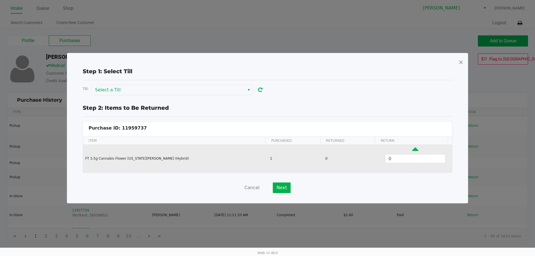
click at [412, 148] on icon "Data table" at bounding box center [415, 150] width 6 height 7
type input "1"
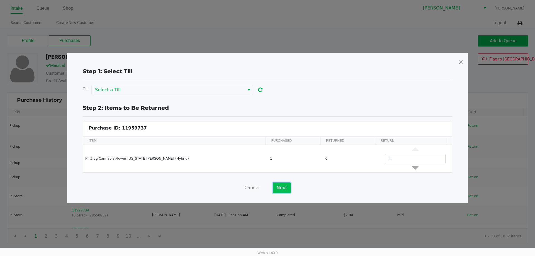
click at [281, 187] on button "Next" at bounding box center [282, 187] width 18 height 11
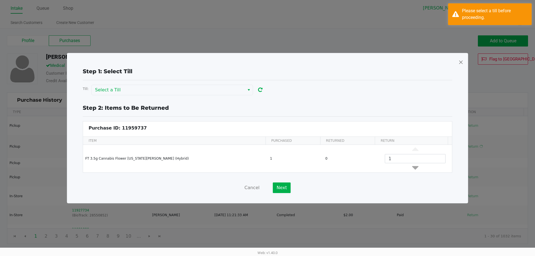
click at [165, 95] on div "Step 1: Select Till Till: Select a Till Step 2: Items to Be Returned Purchase I…" at bounding box center [268, 130] width 392 height 126
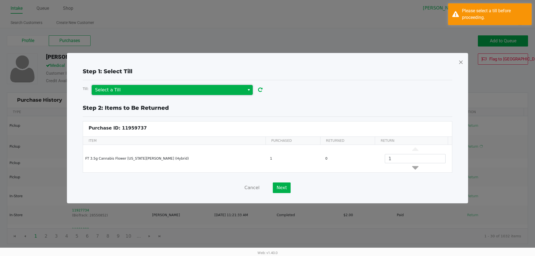
click at [159, 91] on span "Select a Till" at bounding box center [168, 90] width 146 height 7
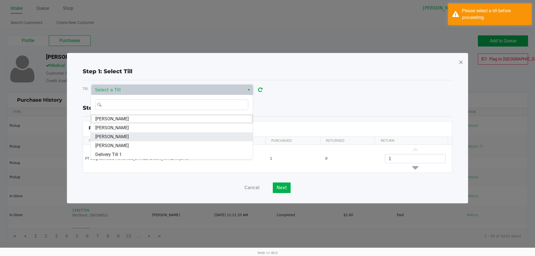
click at [112, 139] on span "[PERSON_NAME]" at bounding box center [111, 136] width 33 height 7
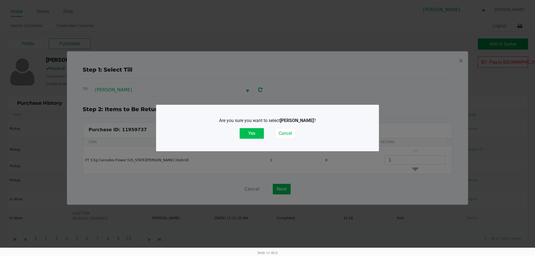
click at [253, 131] on button "Yes" at bounding box center [252, 133] width 24 height 11
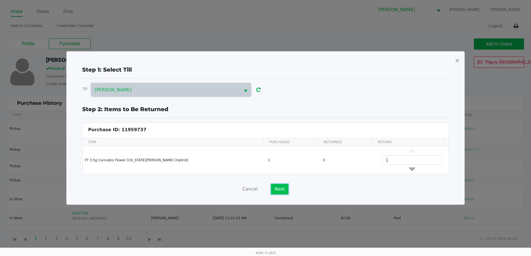
click at [277, 186] on button "Next" at bounding box center [280, 189] width 18 height 11
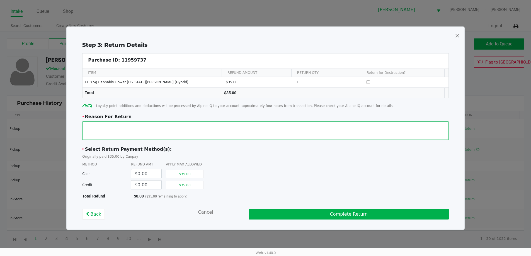
click at [266, 132] on textarea at bounding box center [265, 130] width 366 height 18
click at [188, 175] on button "$35.00" at bounding box center [185, 174] width 38 height 8
type input "$35.00"
click at [457, 35] on span at bounding box center [457, 35] width 5 height 9
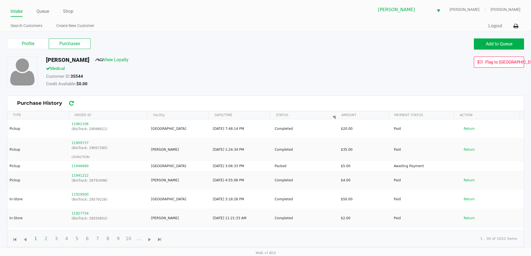
click at [302, 81] on div "Credit Available: $0.00" at bounding box center [204, 85] width 324 height 8
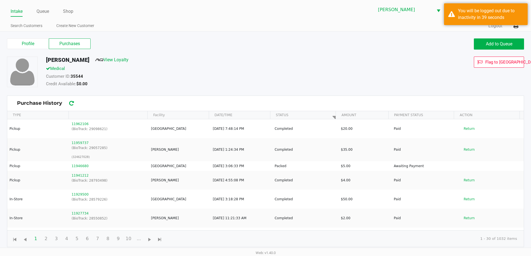
click at [172, 77] on div "Customer ID: 35544" at bounding box center [204, 77] width 324 height 8
